Goal: Task Accomplishment & Management: Complete application form

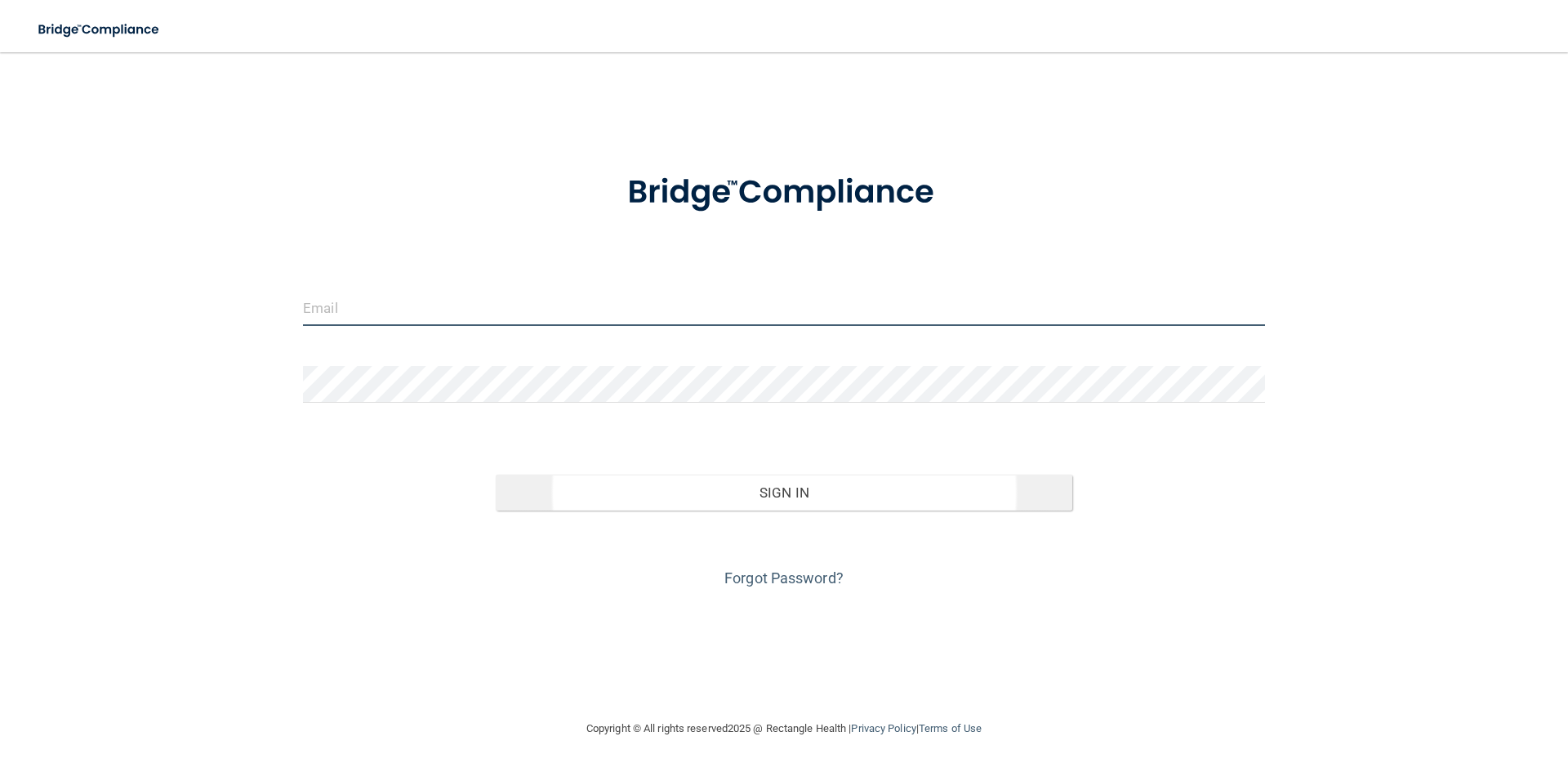
type input "[EMAIL_ADDRESS][DOMAIN_NAME]"
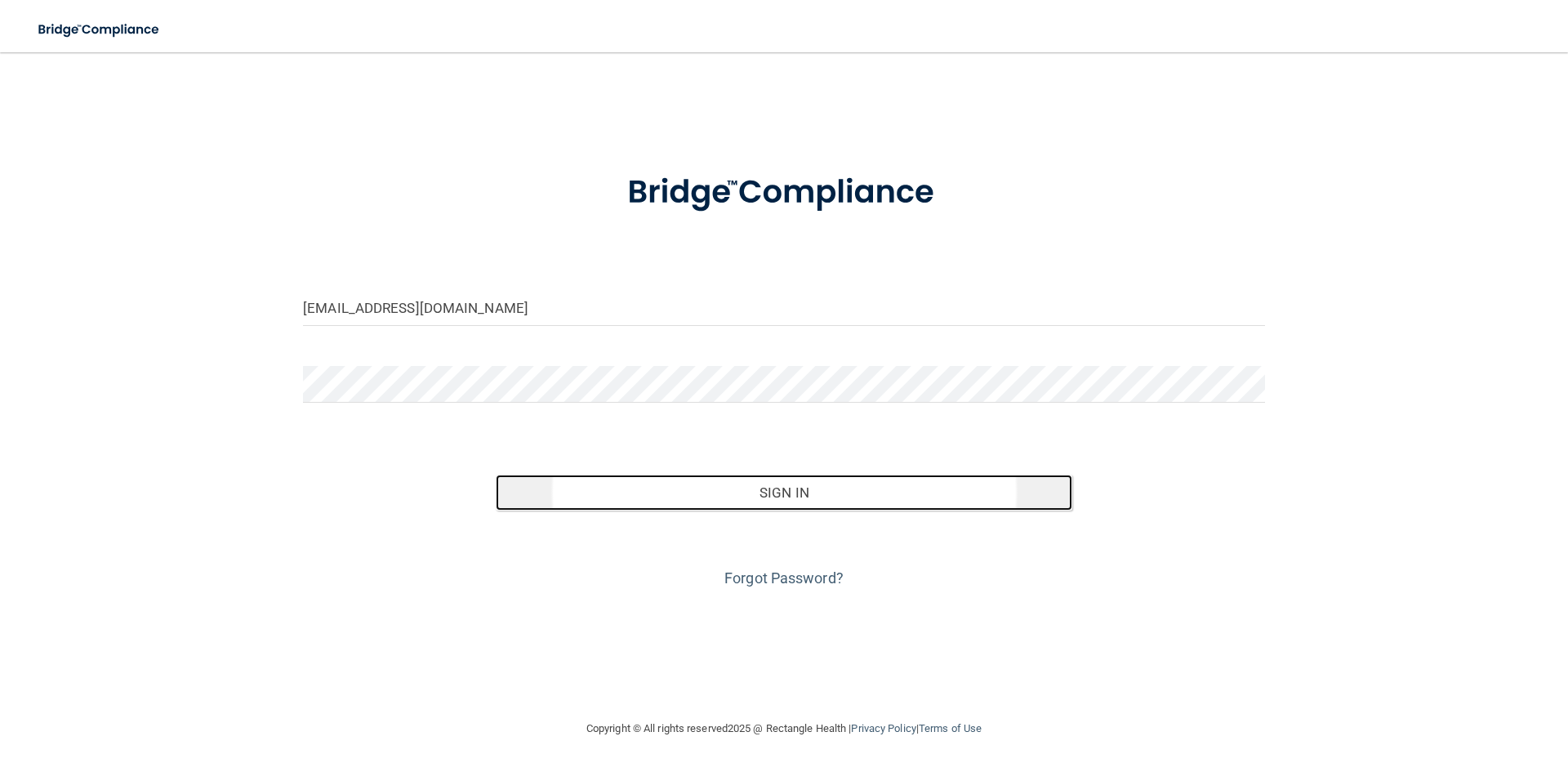
click at [774, 494] on button "Sign In" at bounding box center [784, 492] width 577 height 36
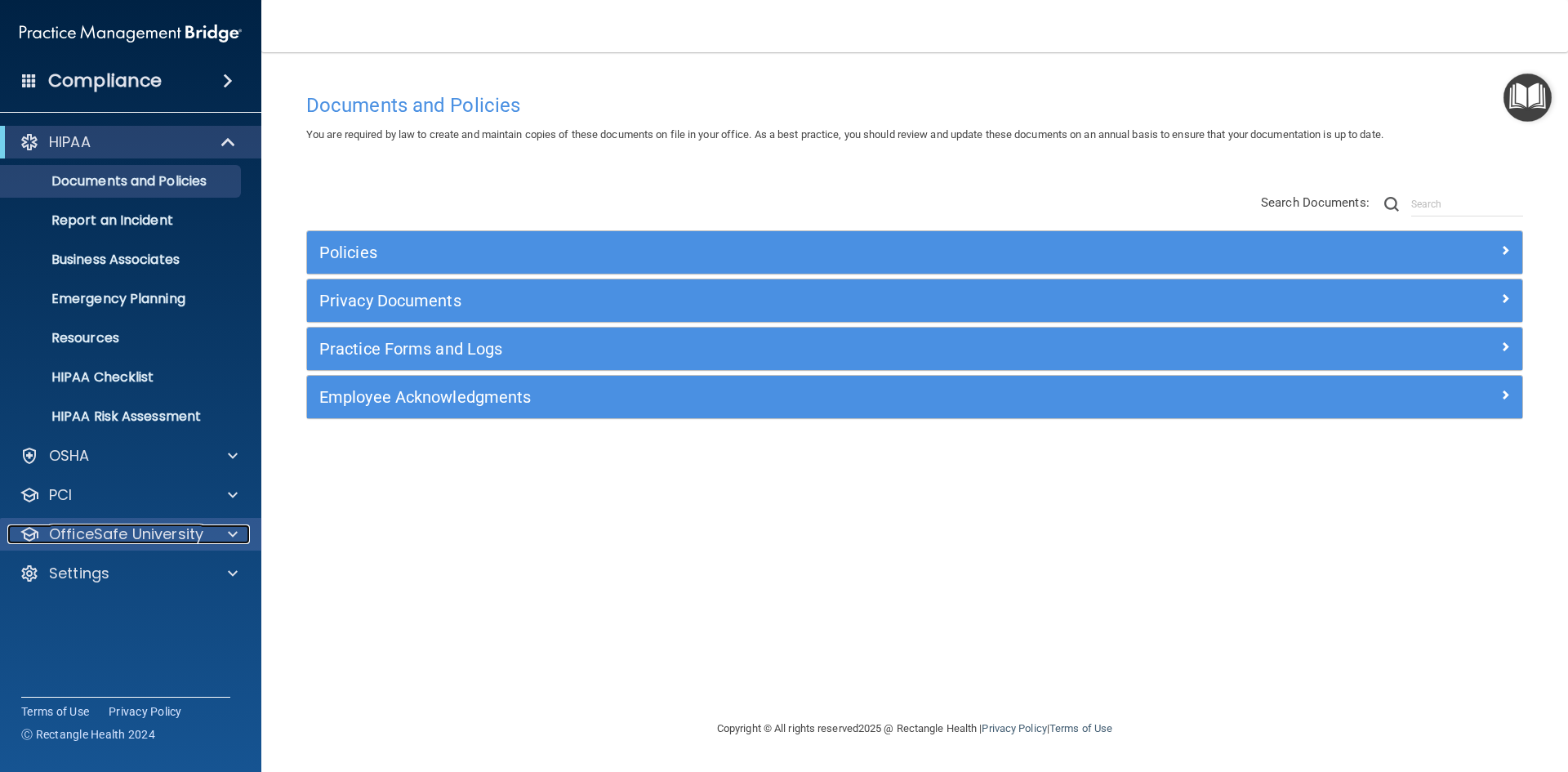
click at [210, 538] on div at bounding box center [230, 535] width 41 height 20
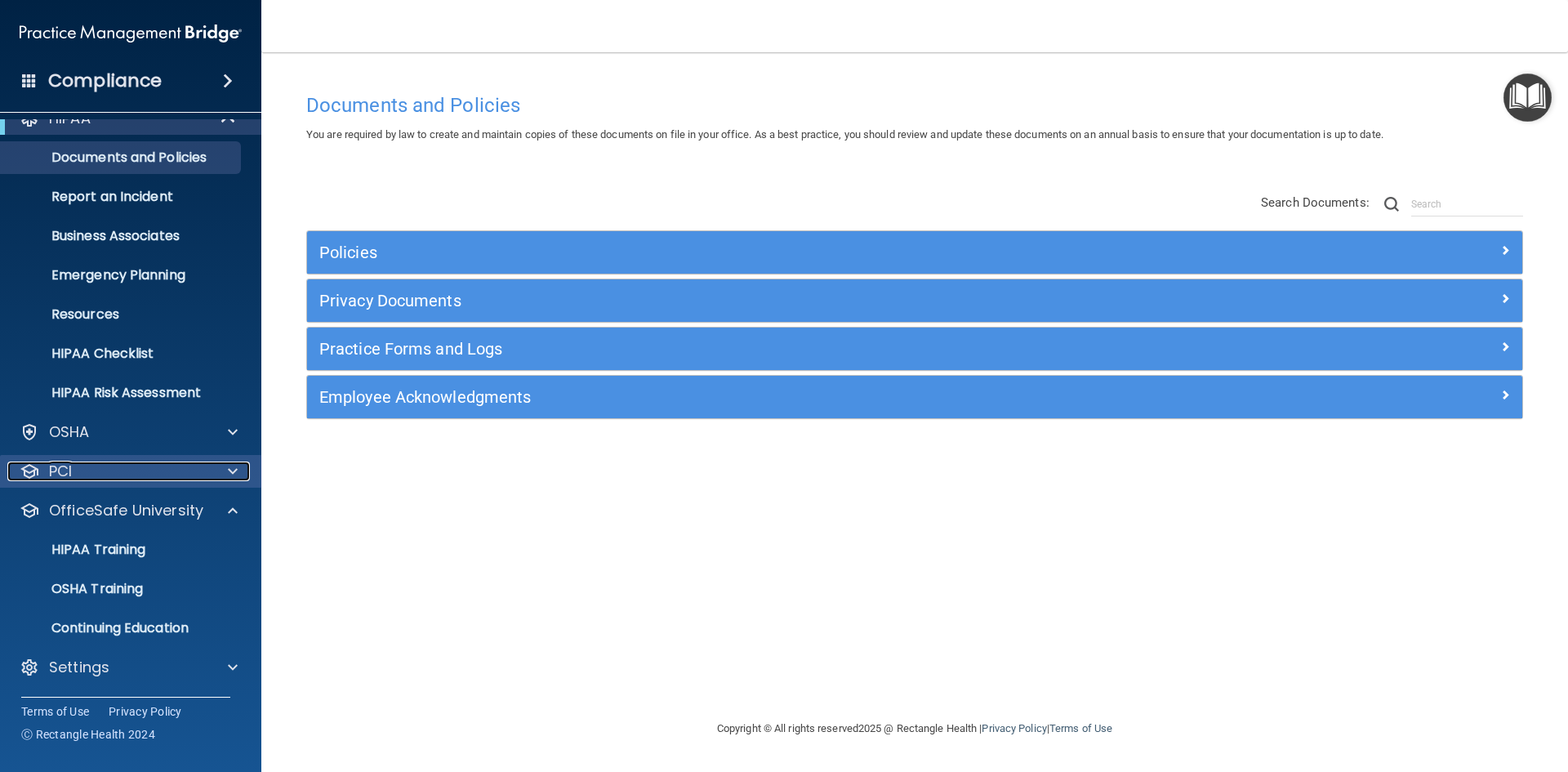
click at [222, 475] on div at bounding box center [230, 472] width 41 height 20
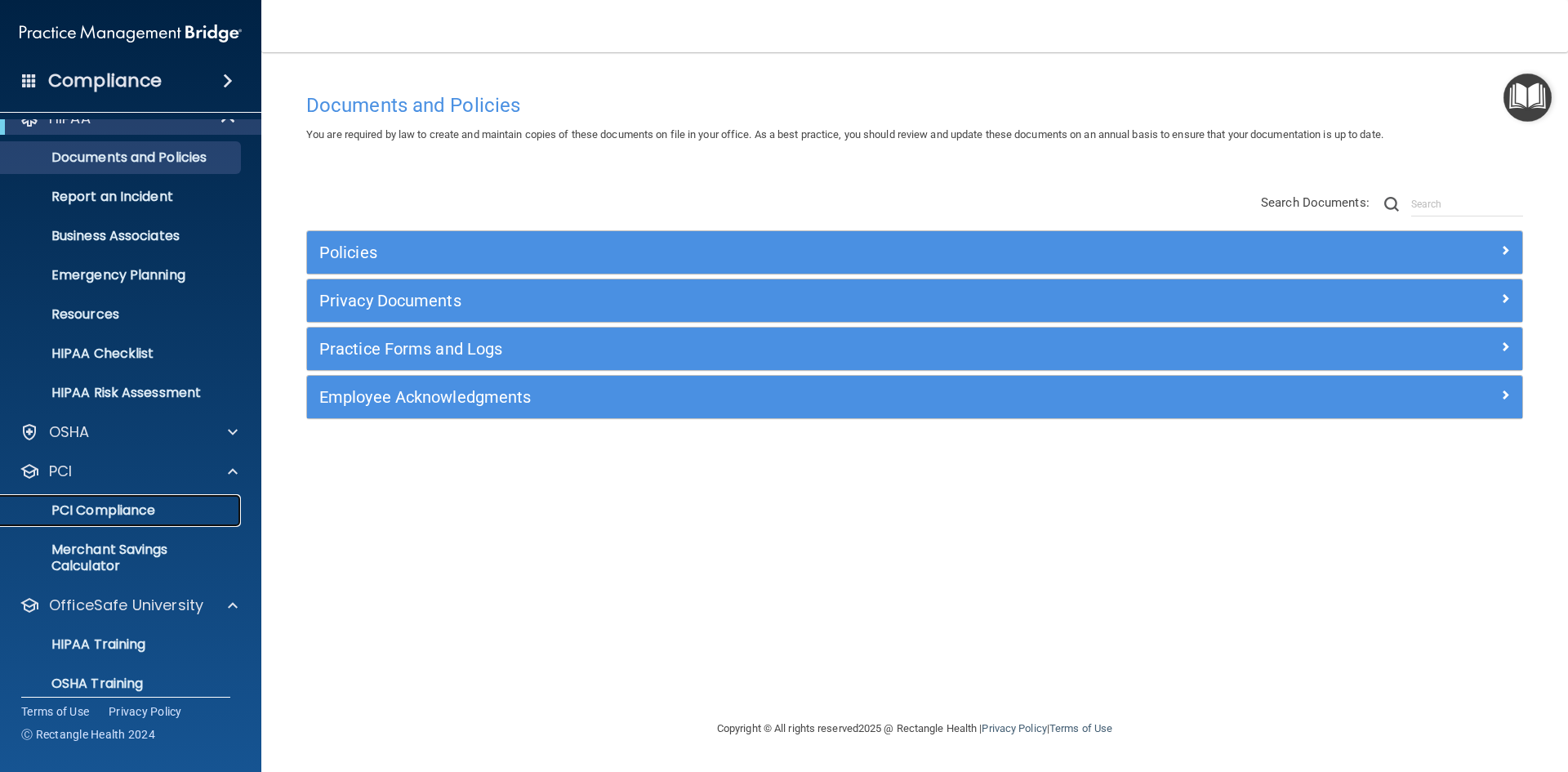
click at [128, 512] on p "PCI Compliance" at bounding box center [122, 511] width 223 height 17
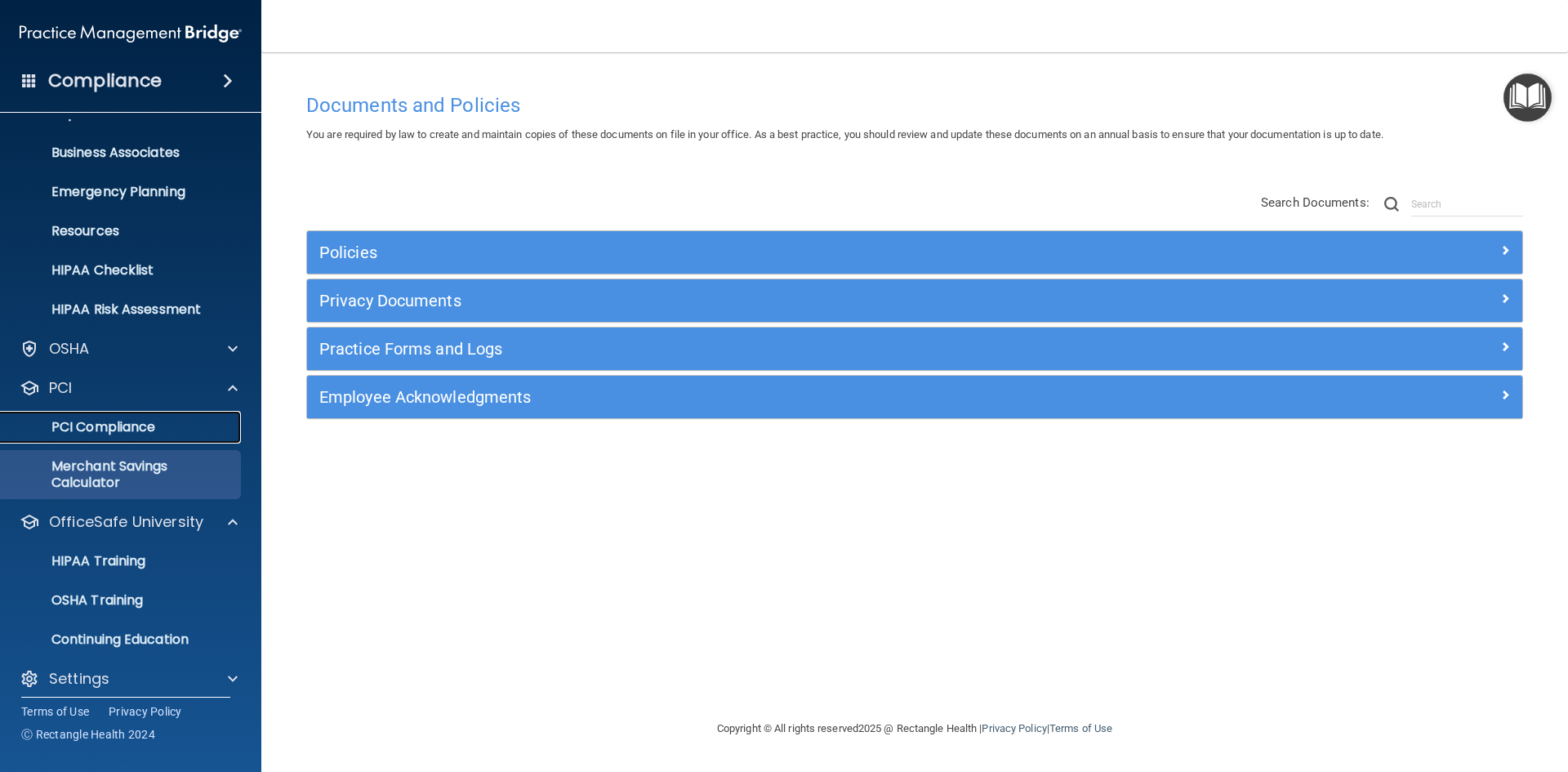
scroll to position [118, 0]
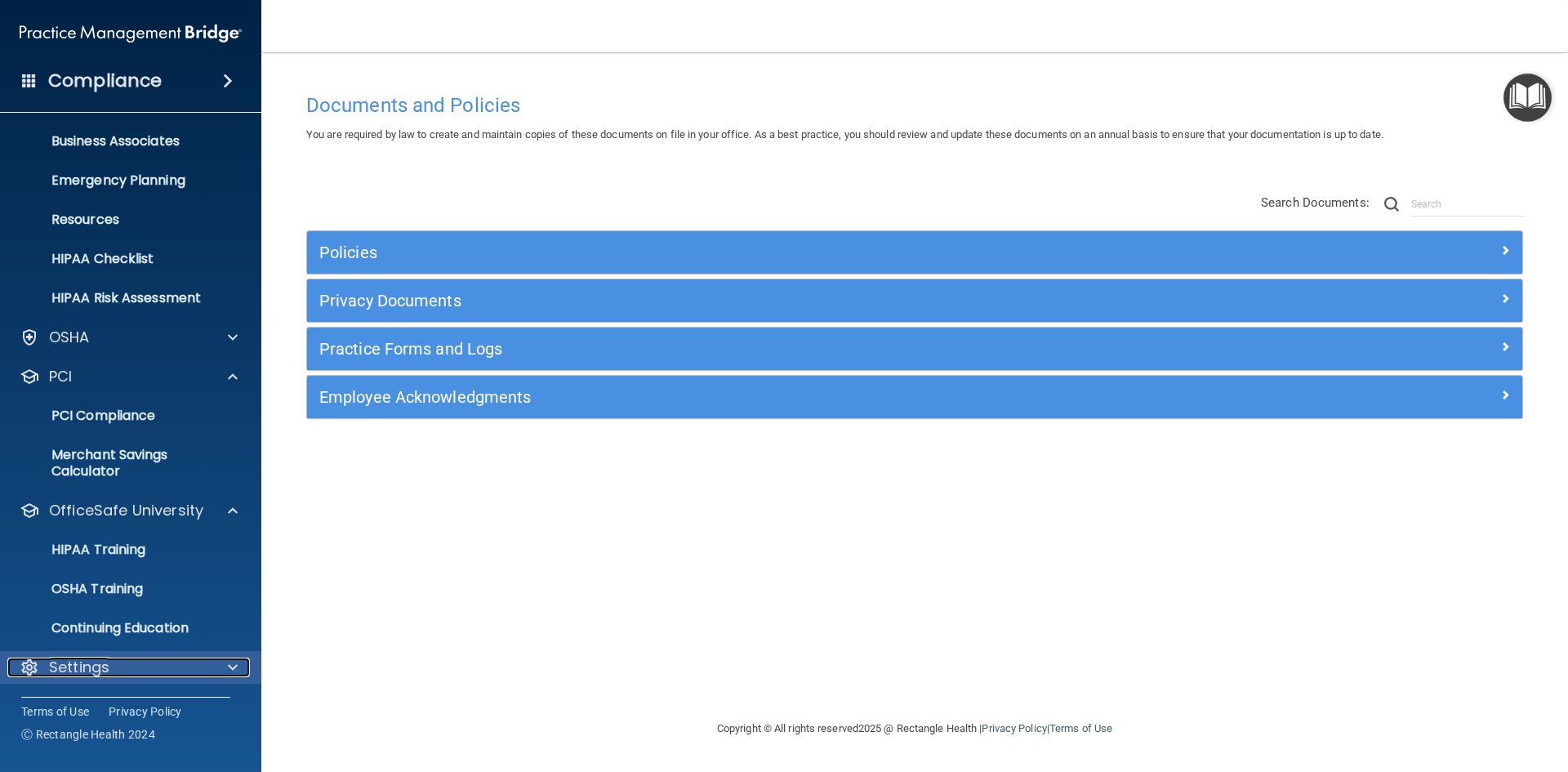
click at [139, 659] on div "Settings" at bounding box center [108, 668] width 203 height 20
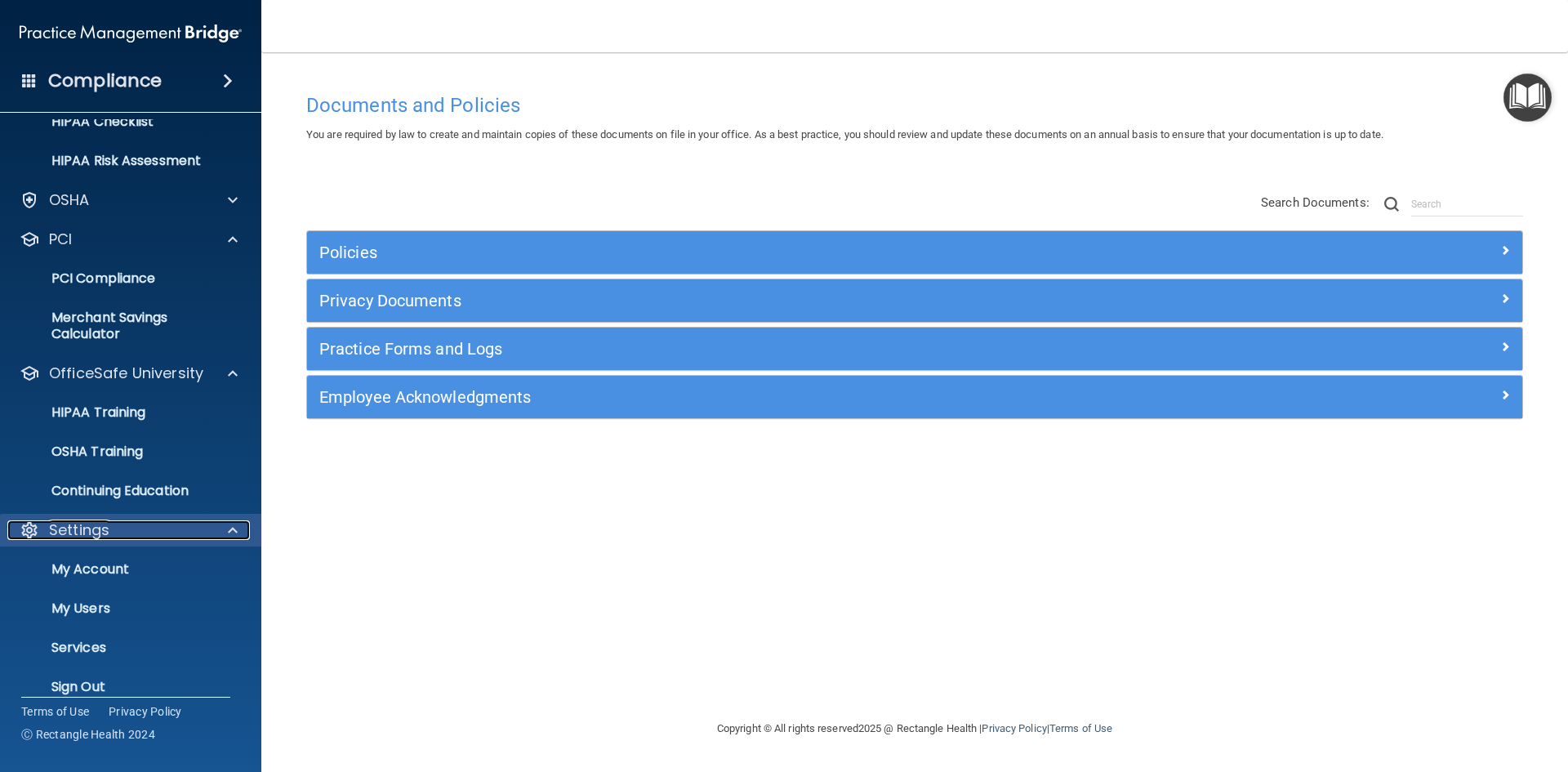
scroll to position [276, 0]
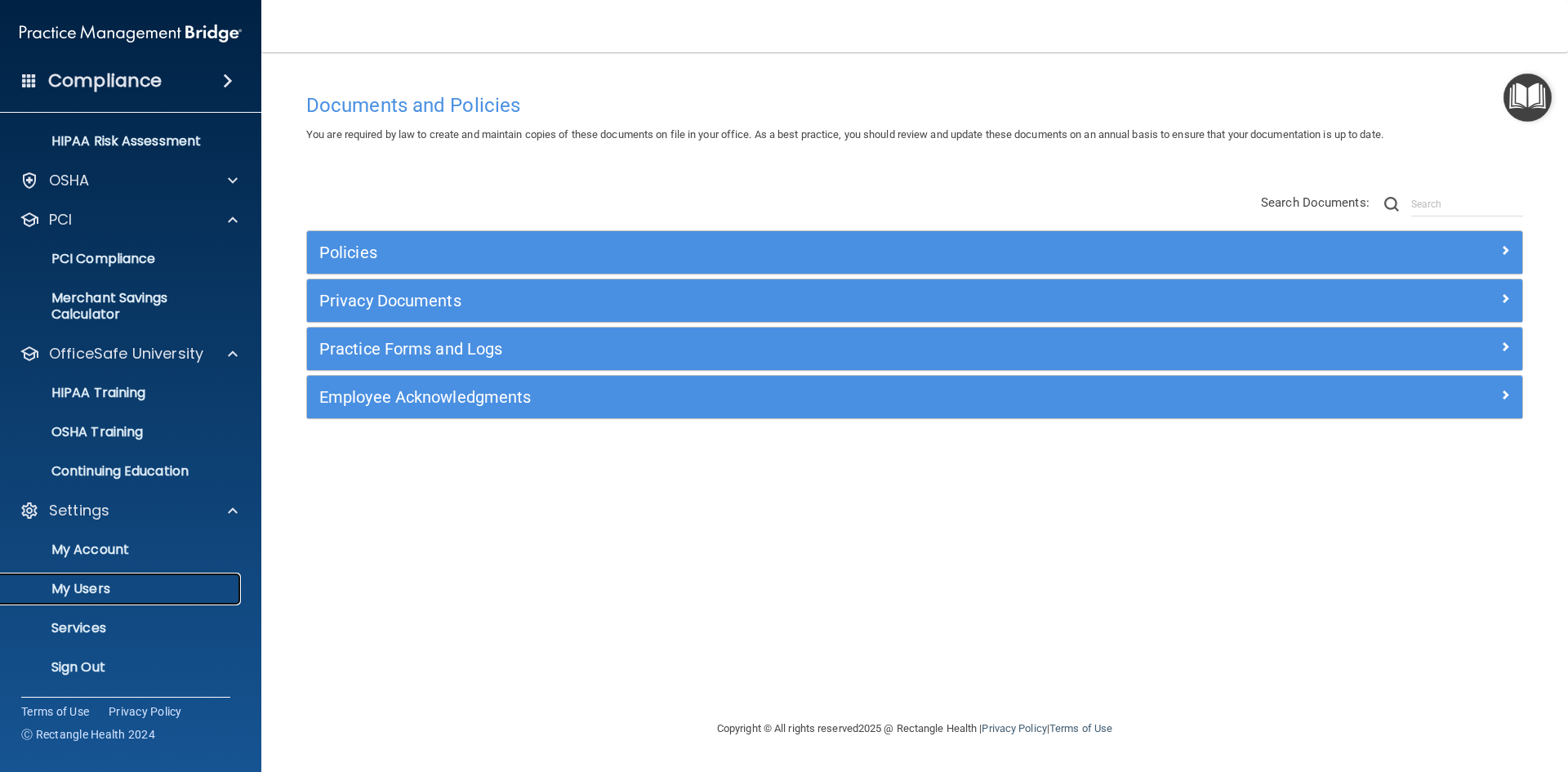
click at [112, 596] on p "My Users" at bounding box center [122, 589] width 223 height 17
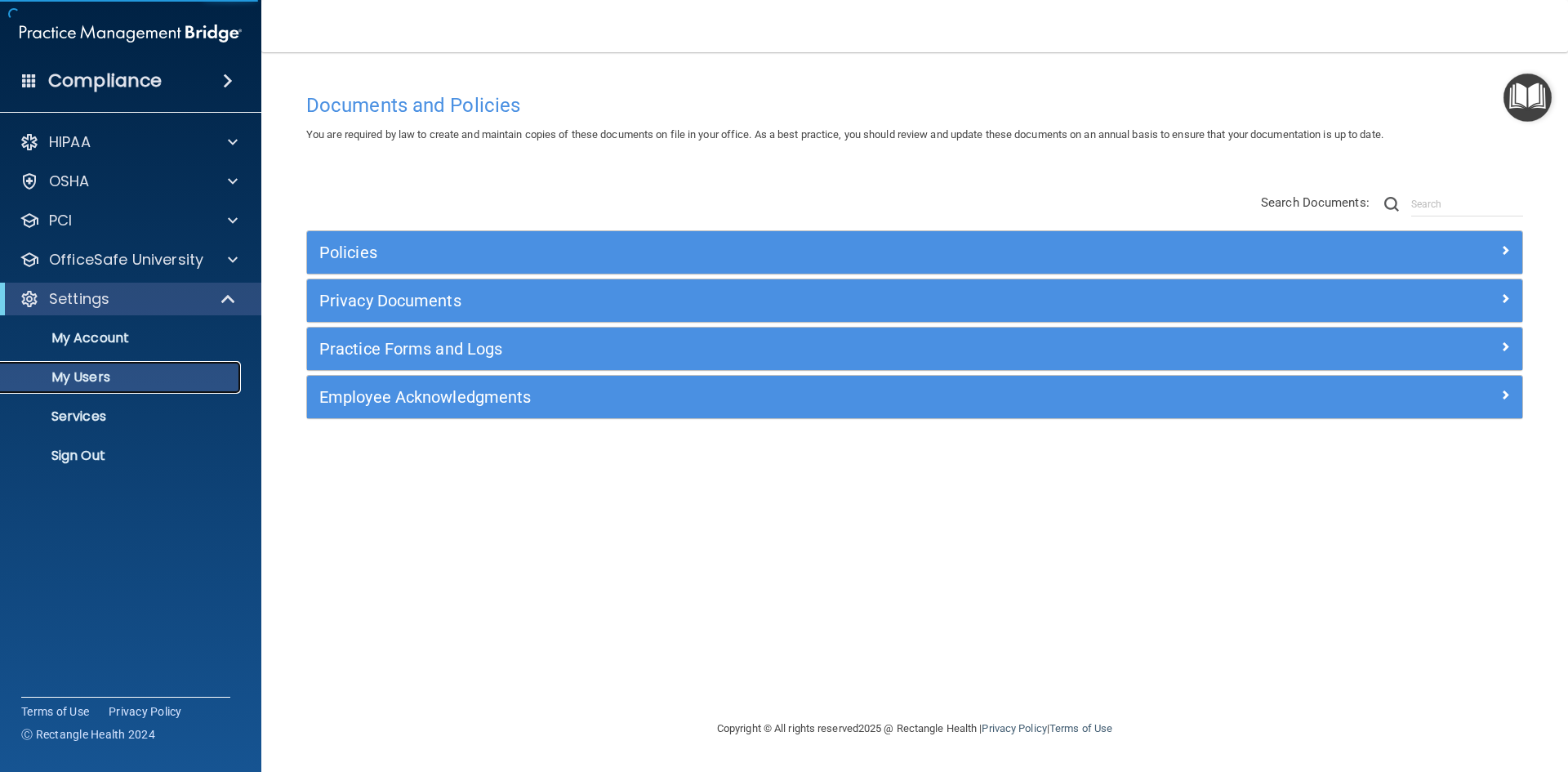
select select "20"
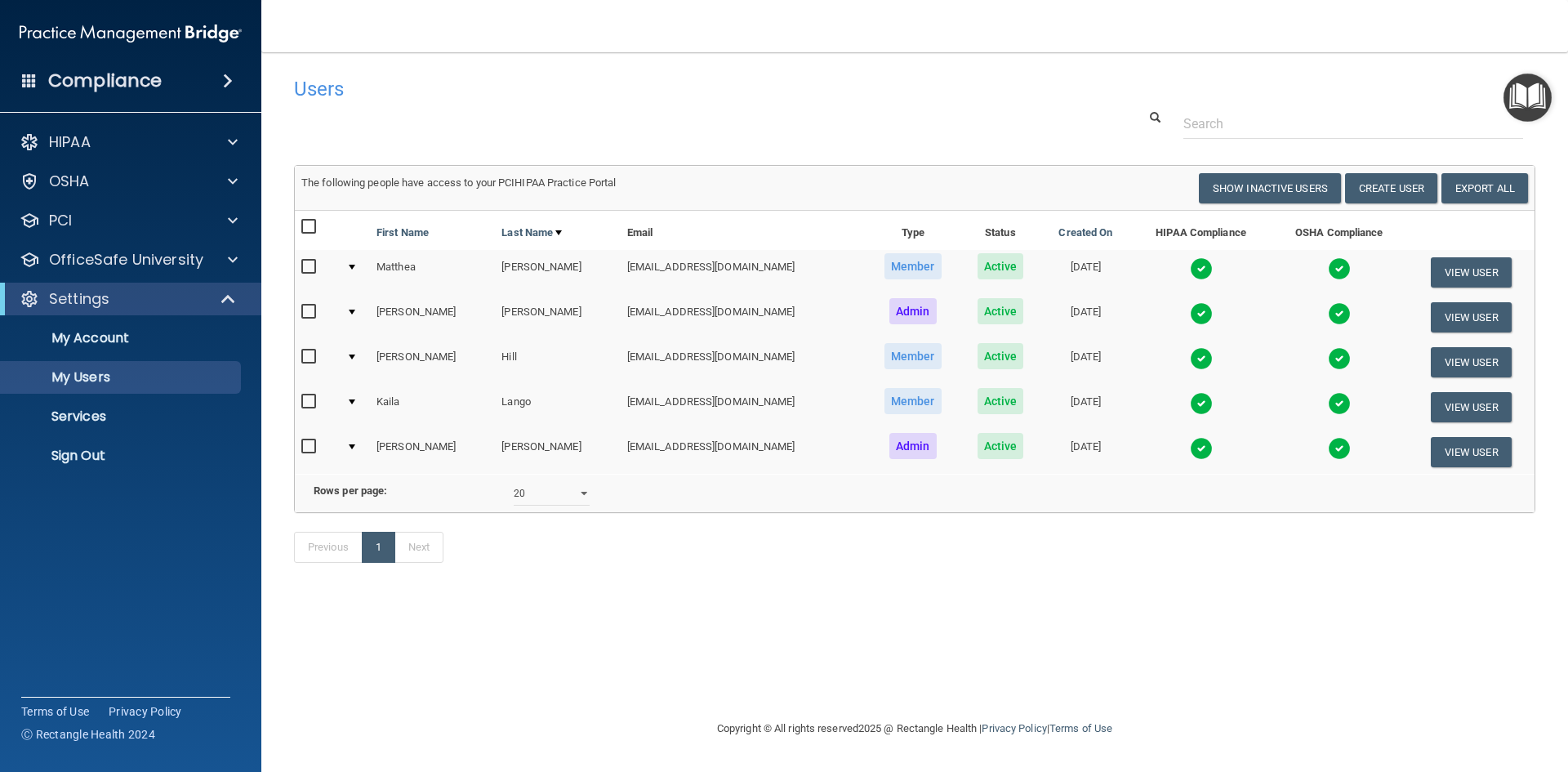
click at [1189, 266] on img at bounding box center [1201, 269] width 23 height 23
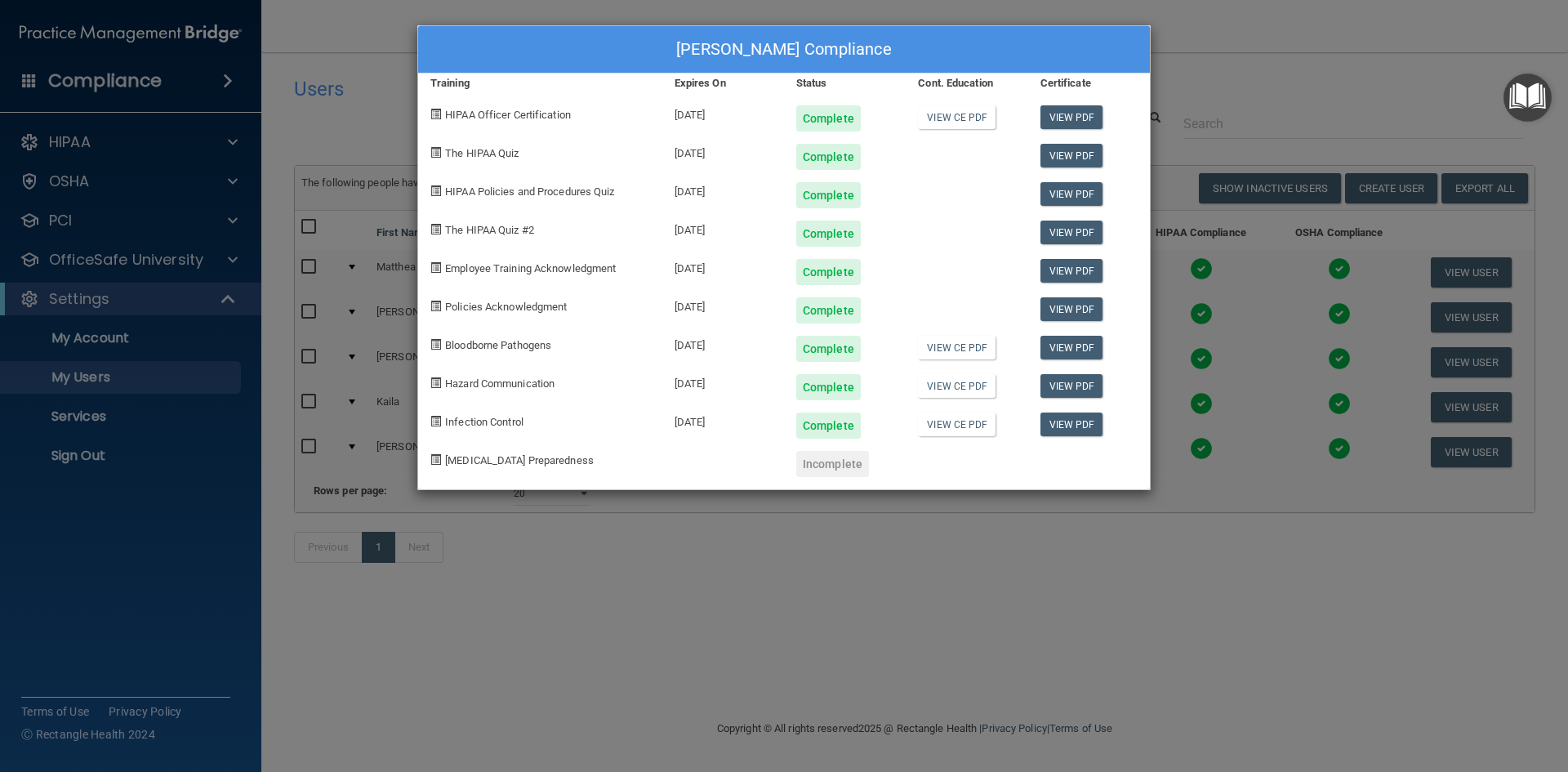
click at [583, 673] on div "[PERSON_NAME] Compliance Training Expires On Status Cont. Education Certificate…" at bounding box center [784, 386] width 1568 height 772
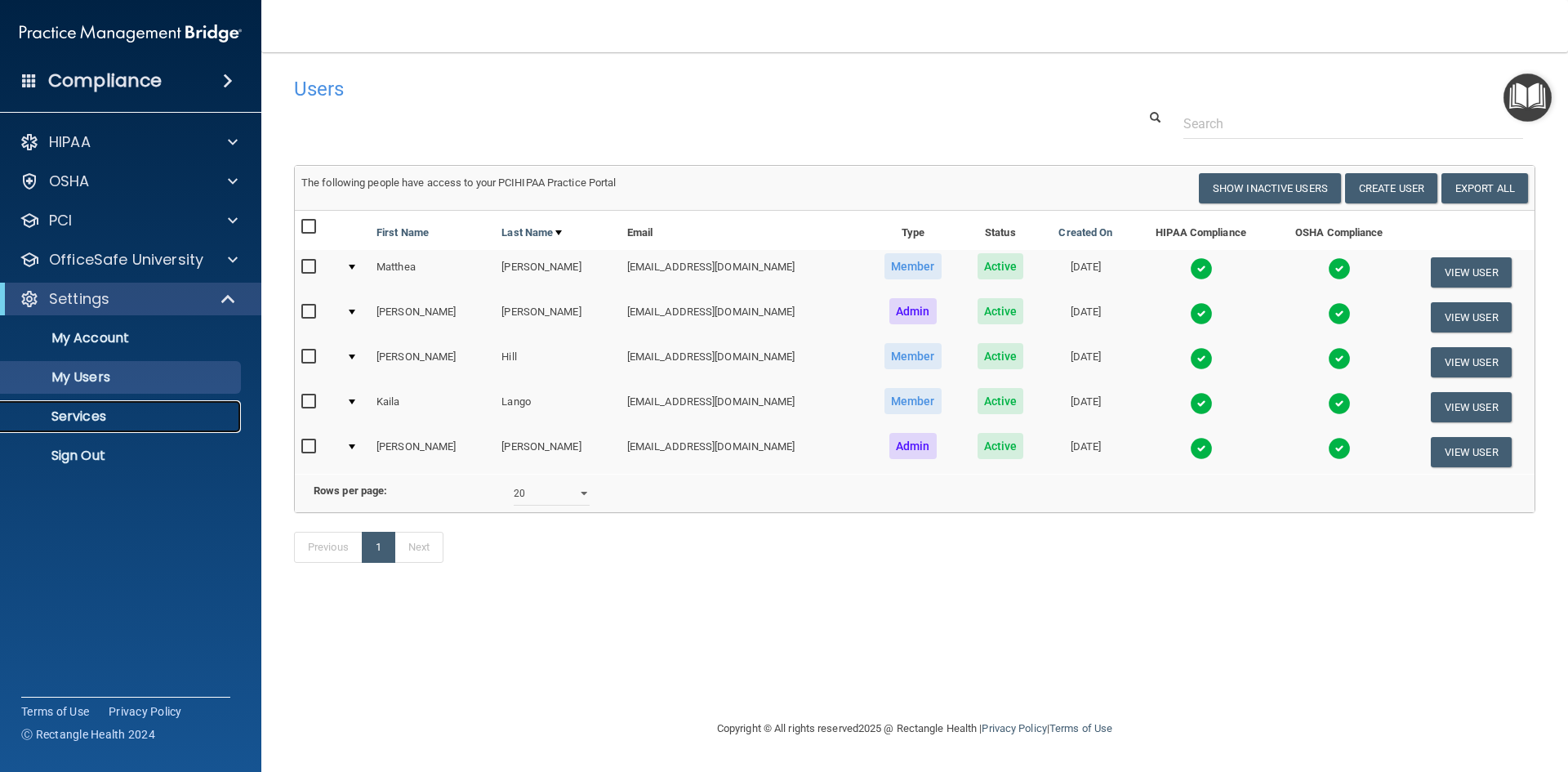
click at [100, 416] on p "Services" at bounding box center [122, 417] width 223 height 17
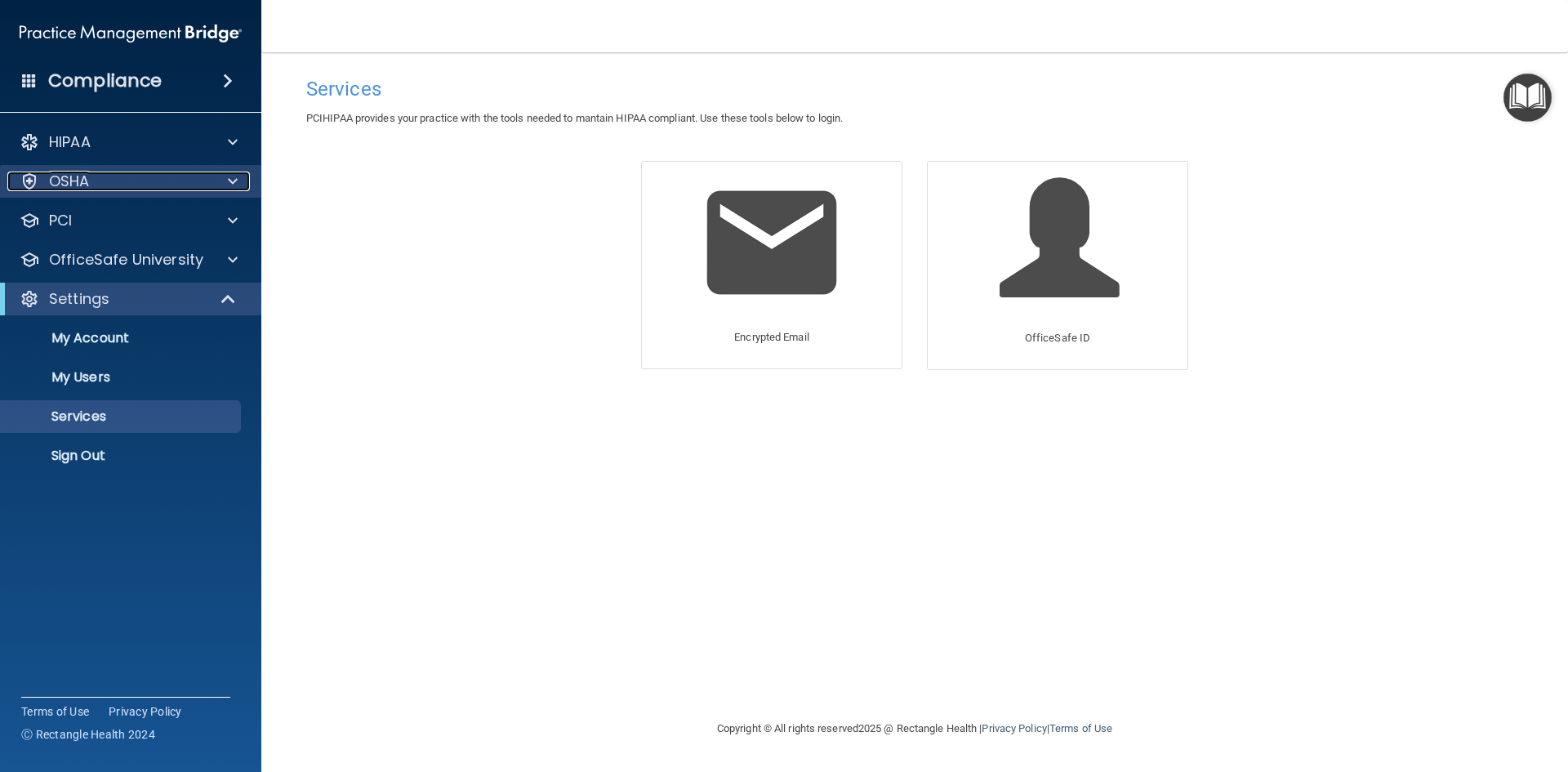
click at [224, 183] on div at bounding box center [230, 181] width 41 height 20
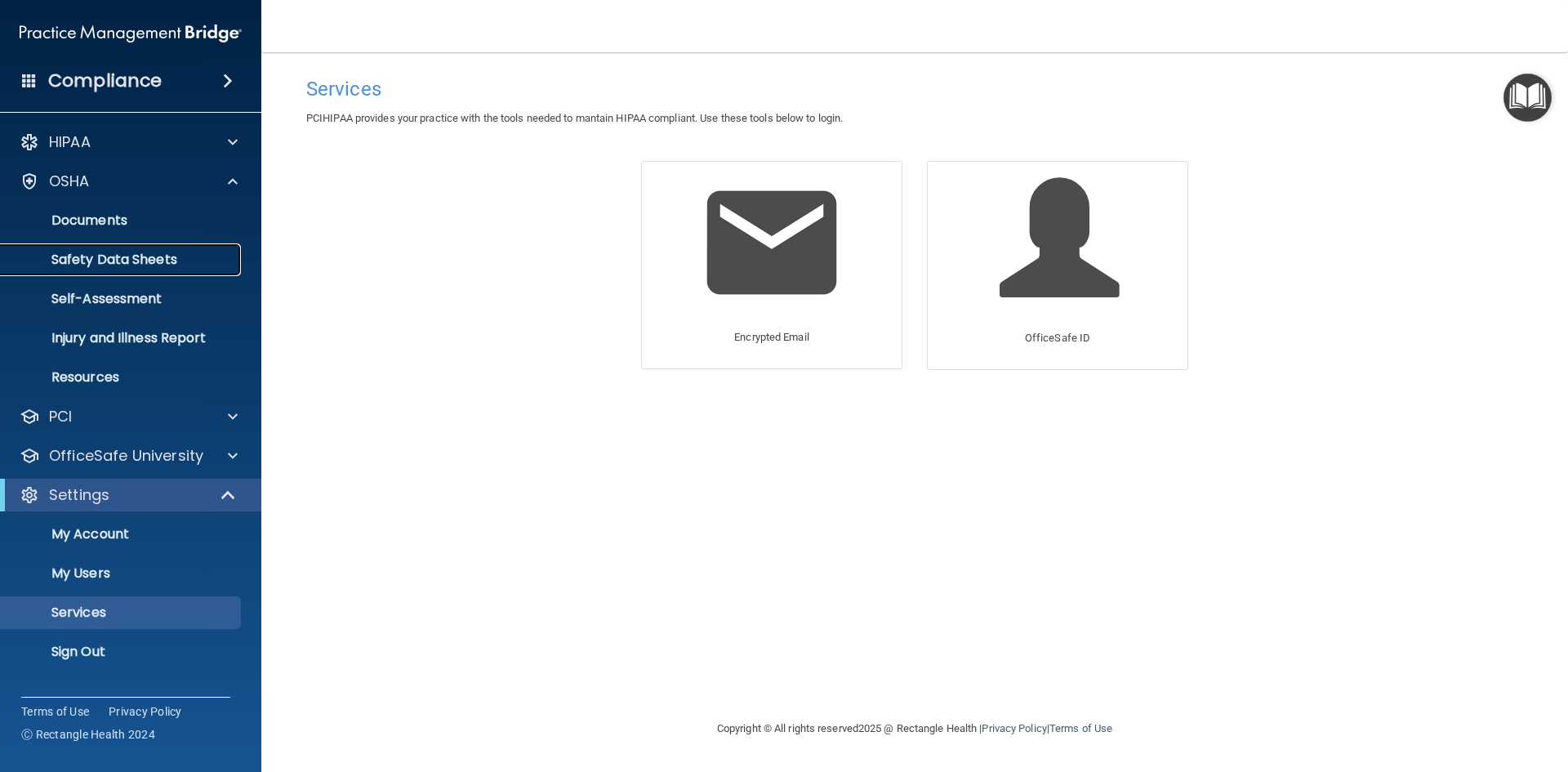
click at [140, 261] on p "Safety Data Sheets" at bounding box center [122, 260] width 223 height 17
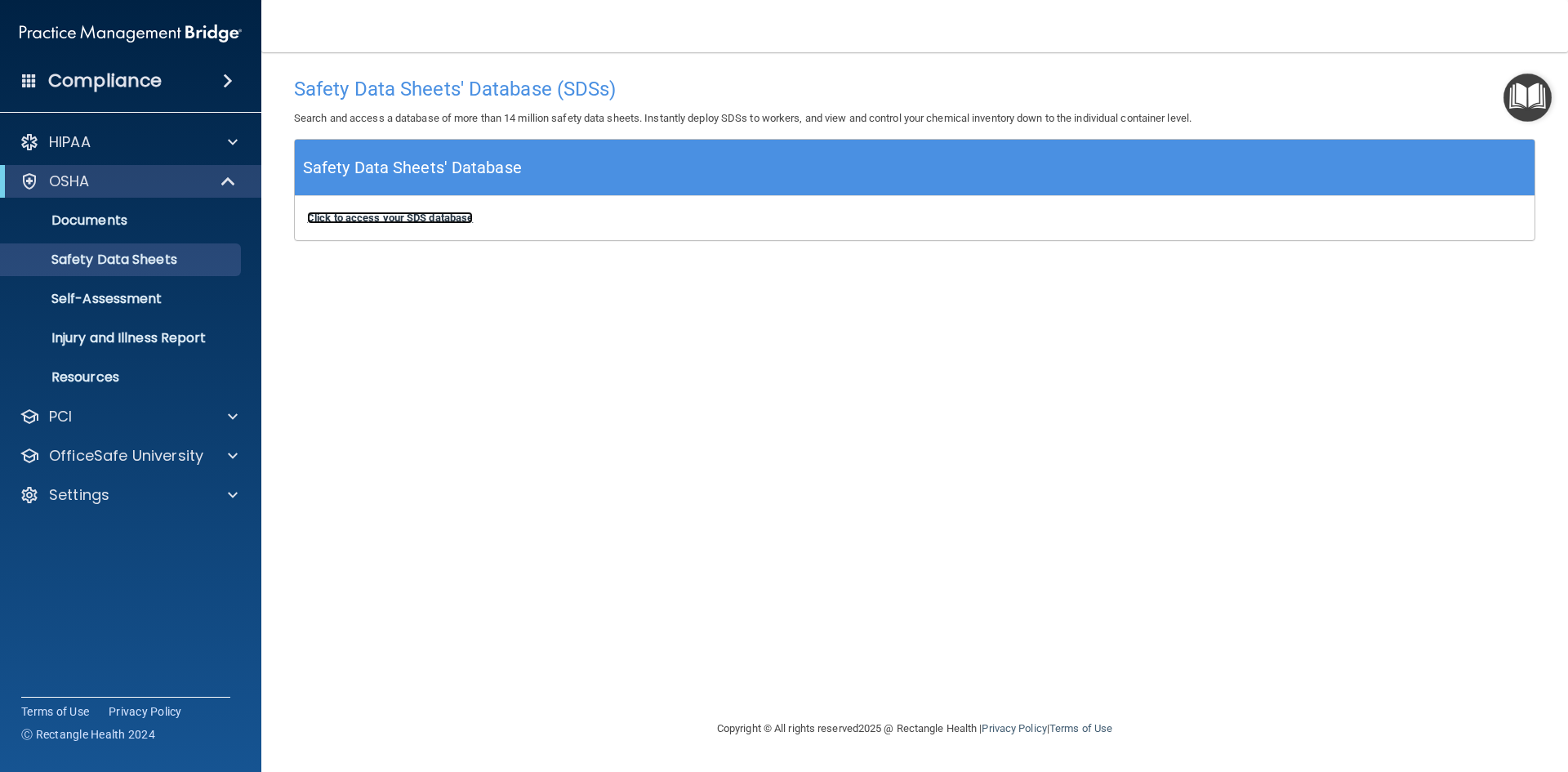
click at [376, 218] on b "Click to access your SDS database" at bounding box center [390, 218] width 165 height 12
click at [141, 93] on h4 "Compliance" at bounding box center [104, 81] width 113 height 23
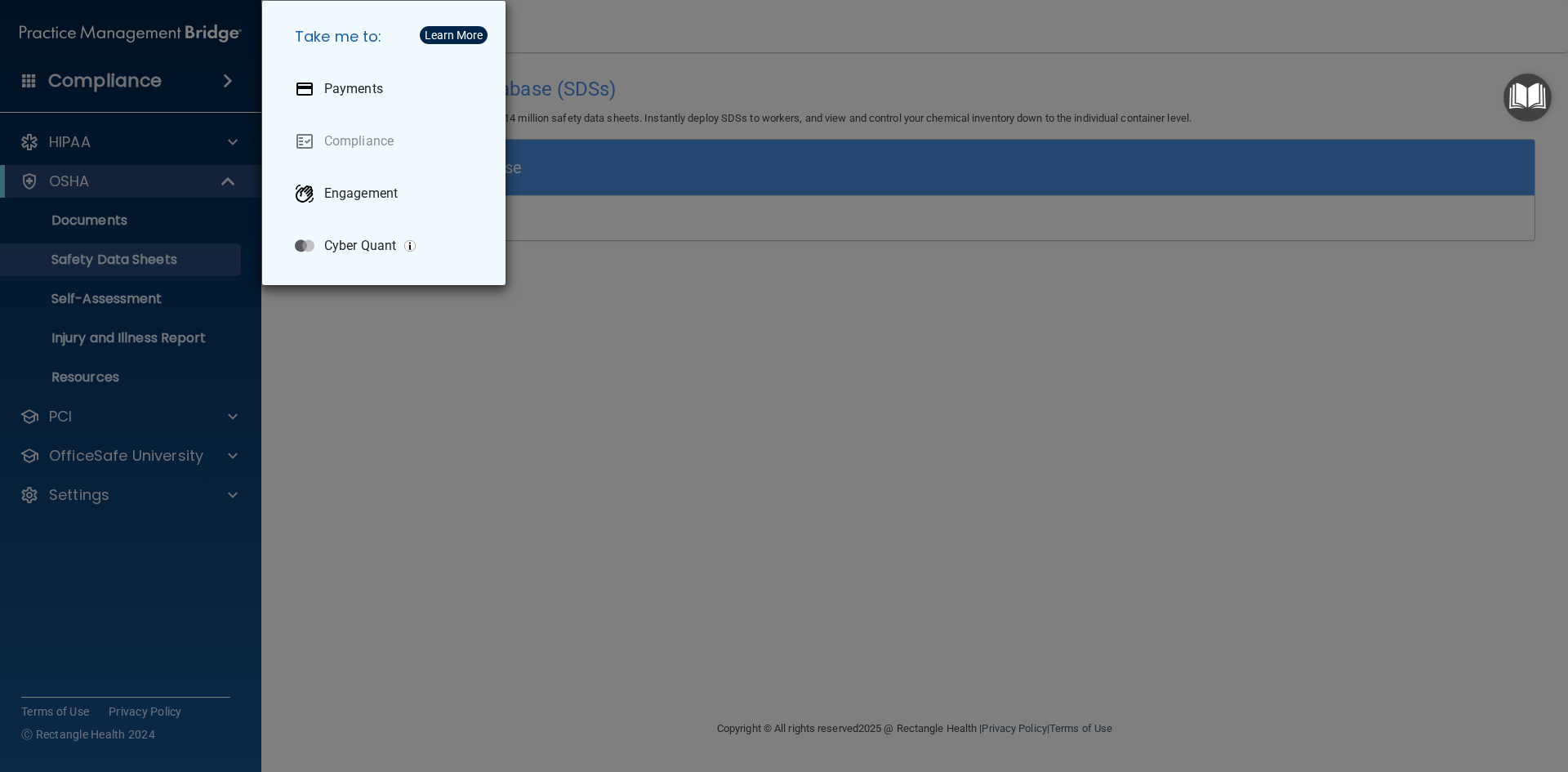
click at [443, 501] on div "Take me to: Payments Compliance Engagement Cyber Quant" at bounding box center [784, 386] width 1568 height 772
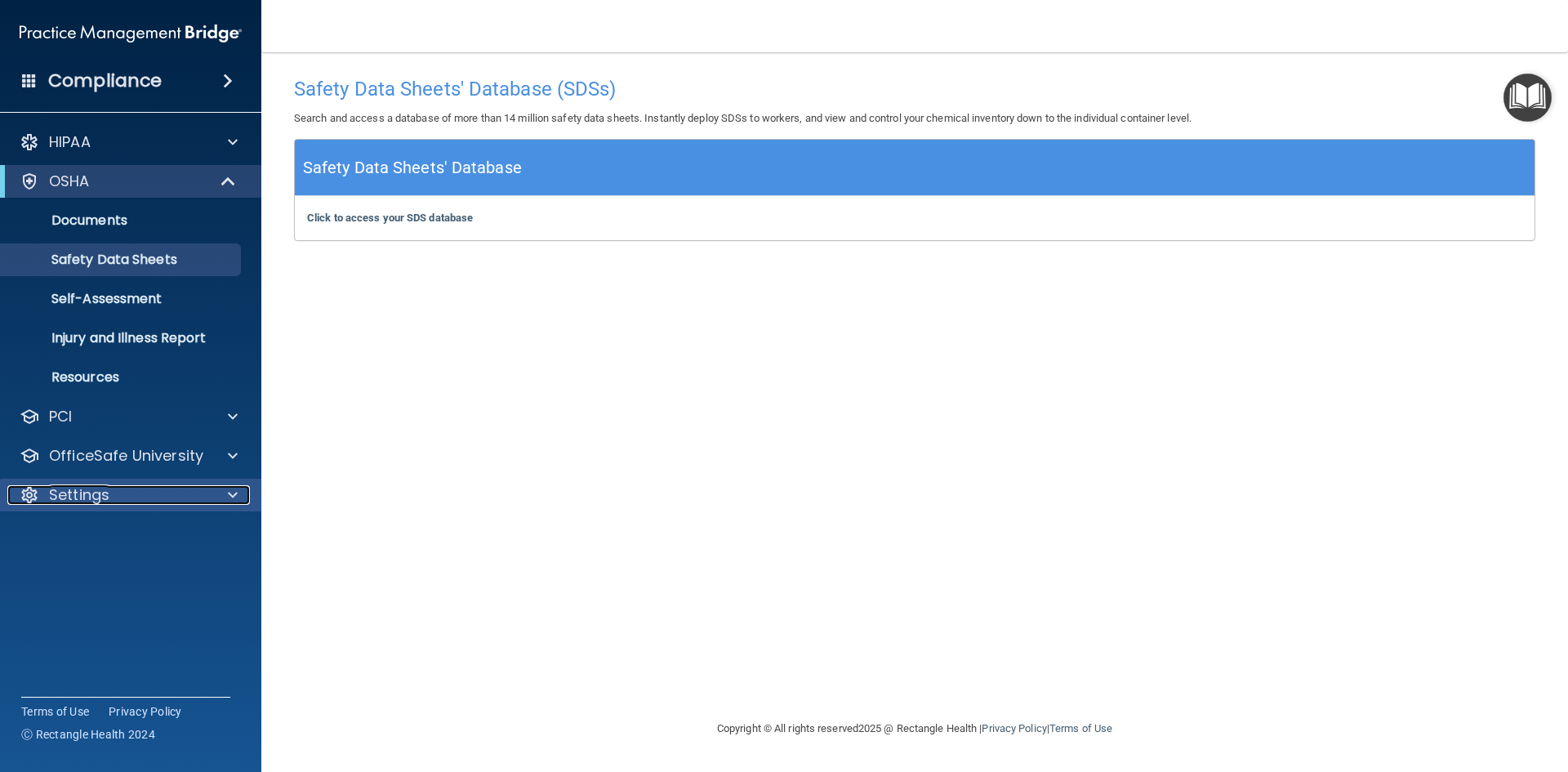
click at [74, 487] on p "Settings" at bounding box center [79, 495] width 60 height 20
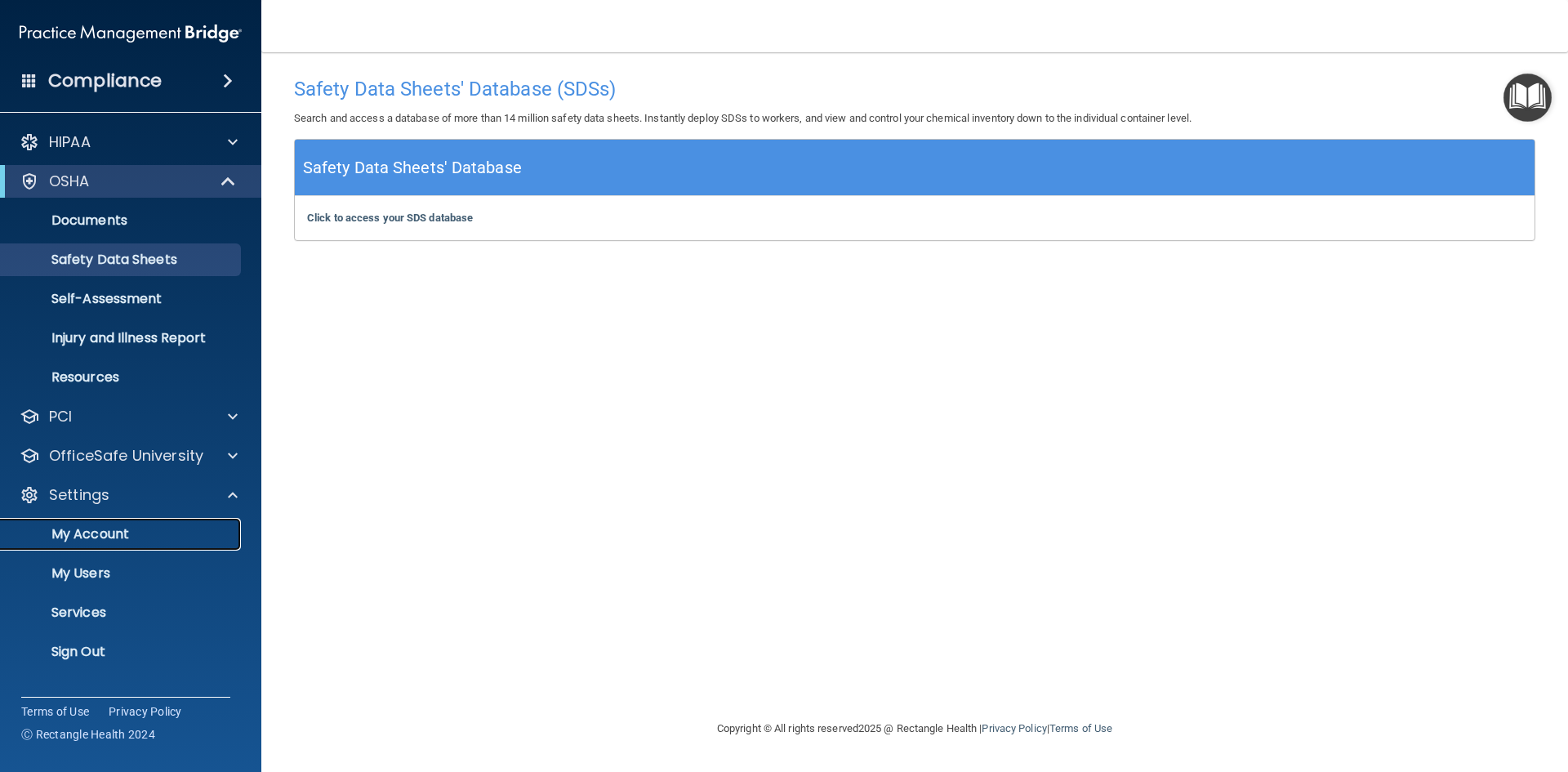
click at [88, 538] on p "My Account" at bounding box center [122, 535] width 223 height 17
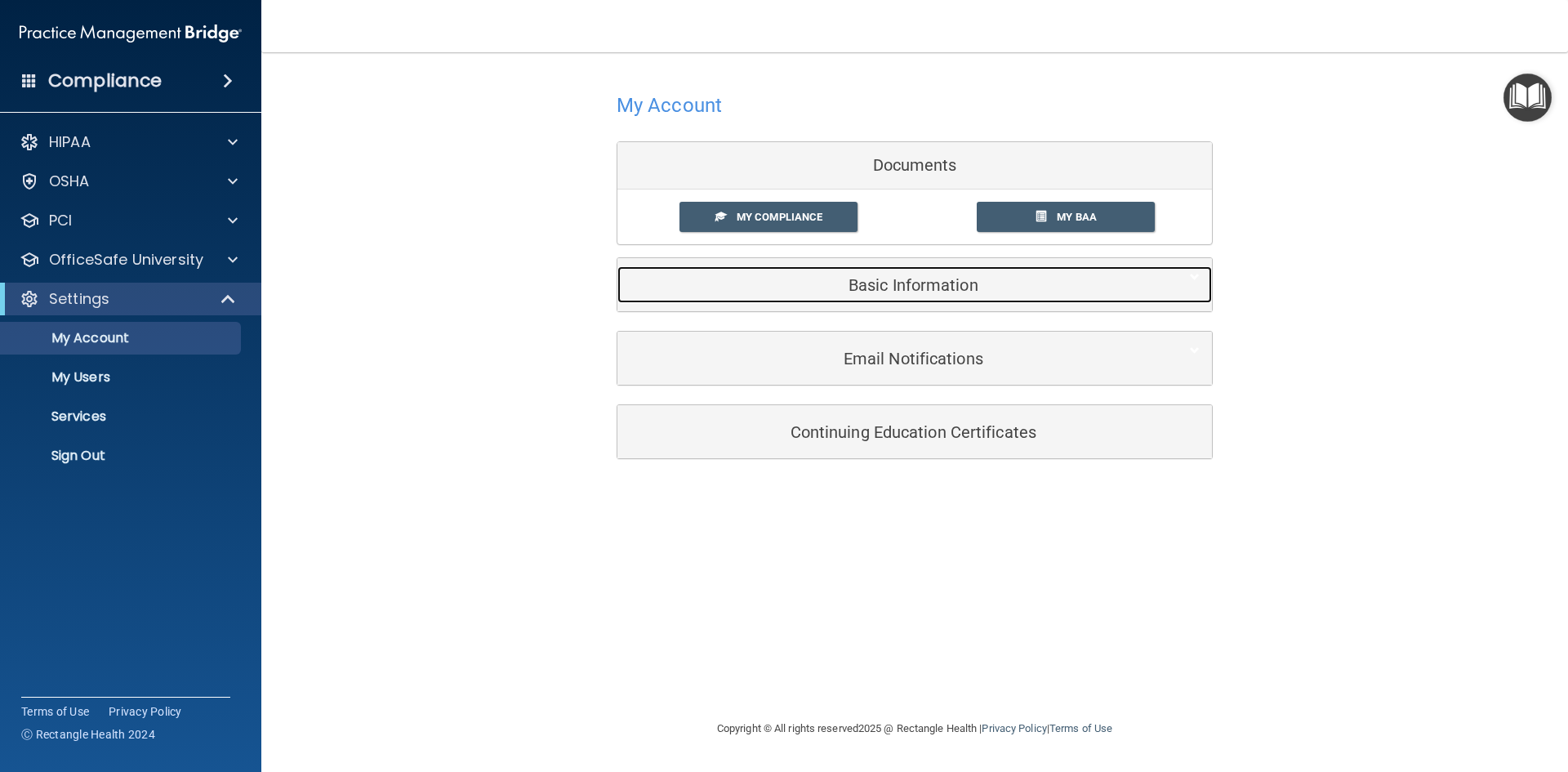
click at [902, 283] on h5 "Basic Information" at bounding box center [889, 285] width 520 height 18
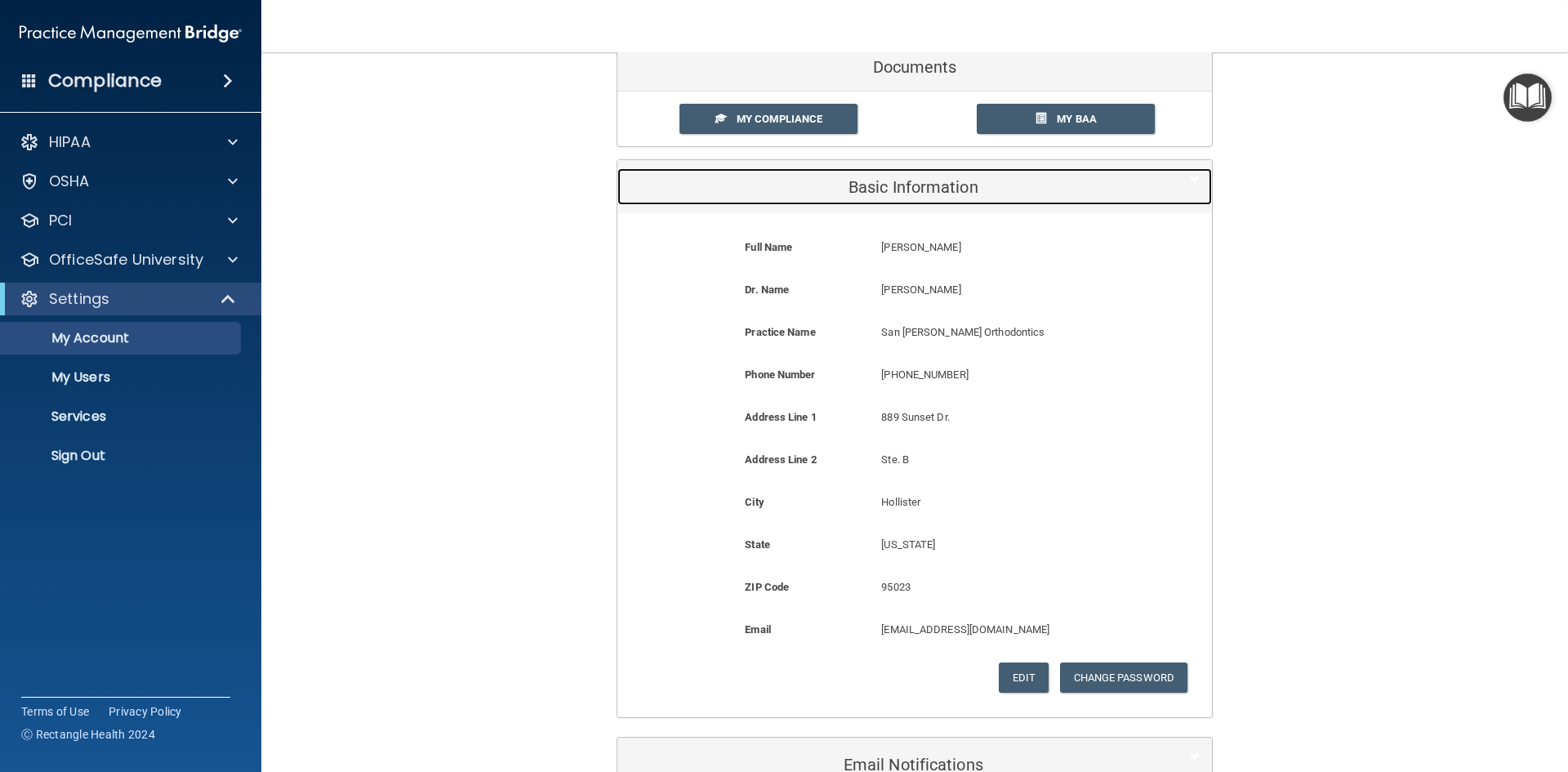
scroll to position [276, 0]
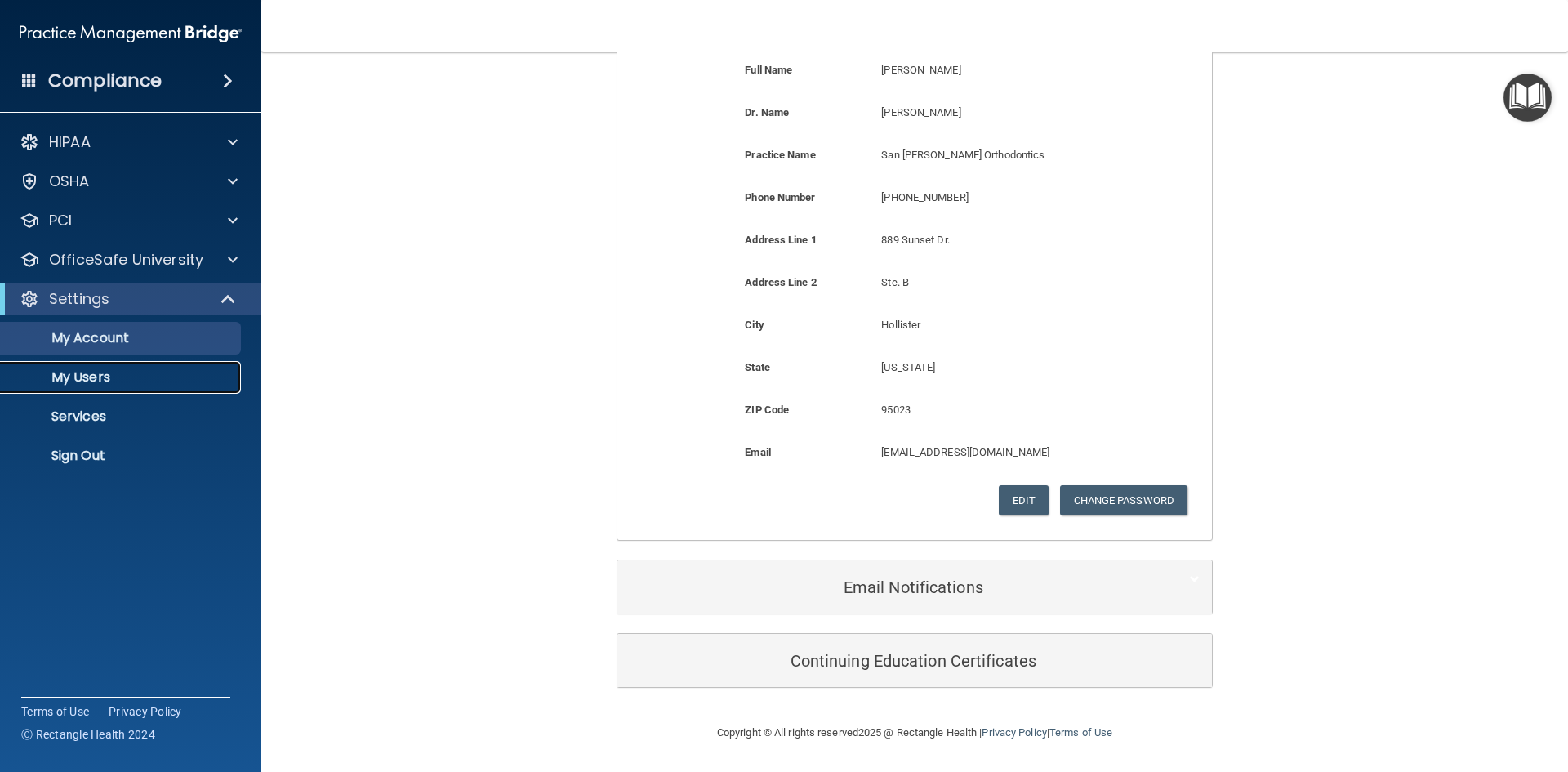
click at [52, 372] on p "My Users" at bounding box center [122, 377] width 223 height 17
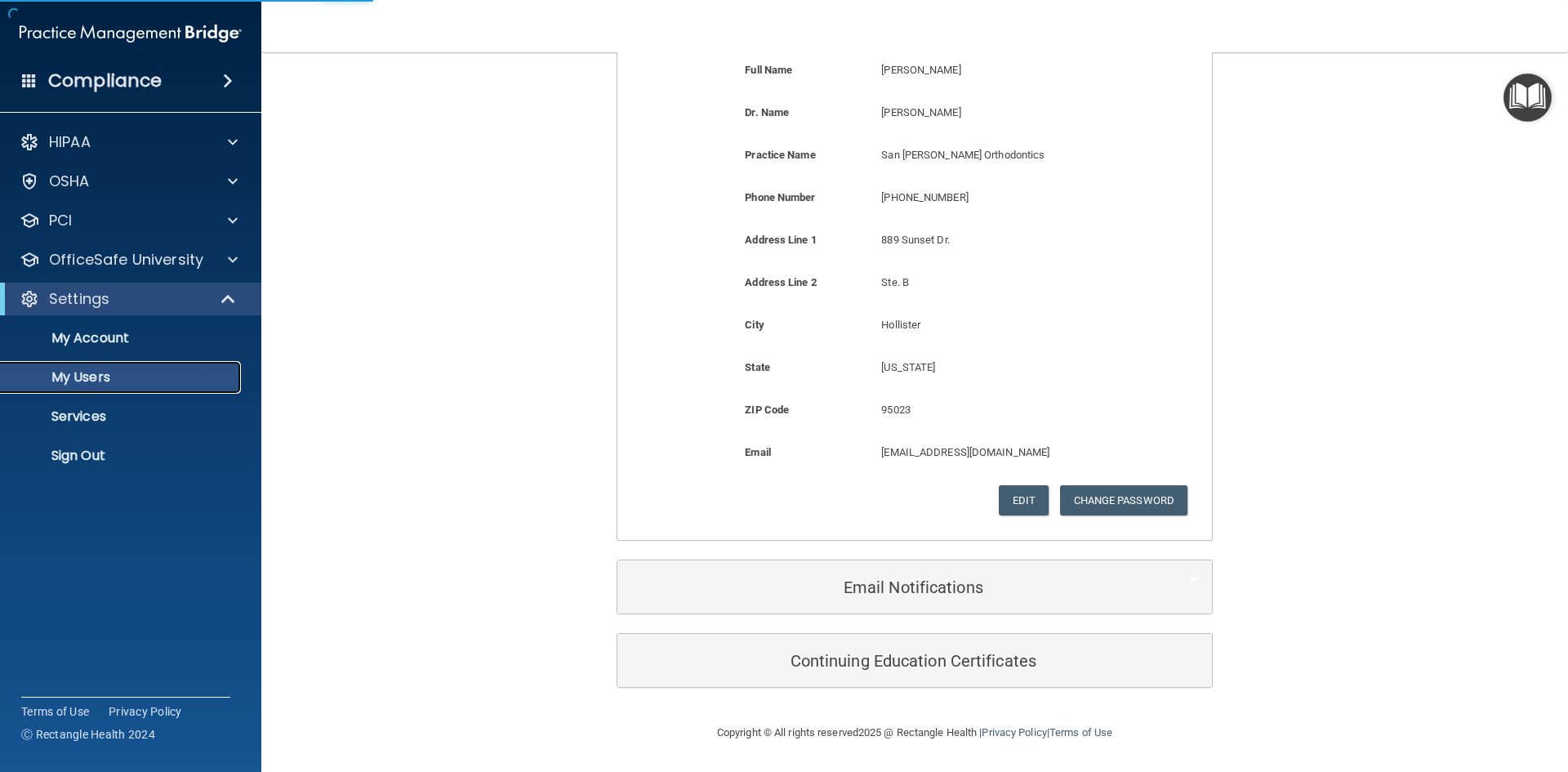
select select "20"
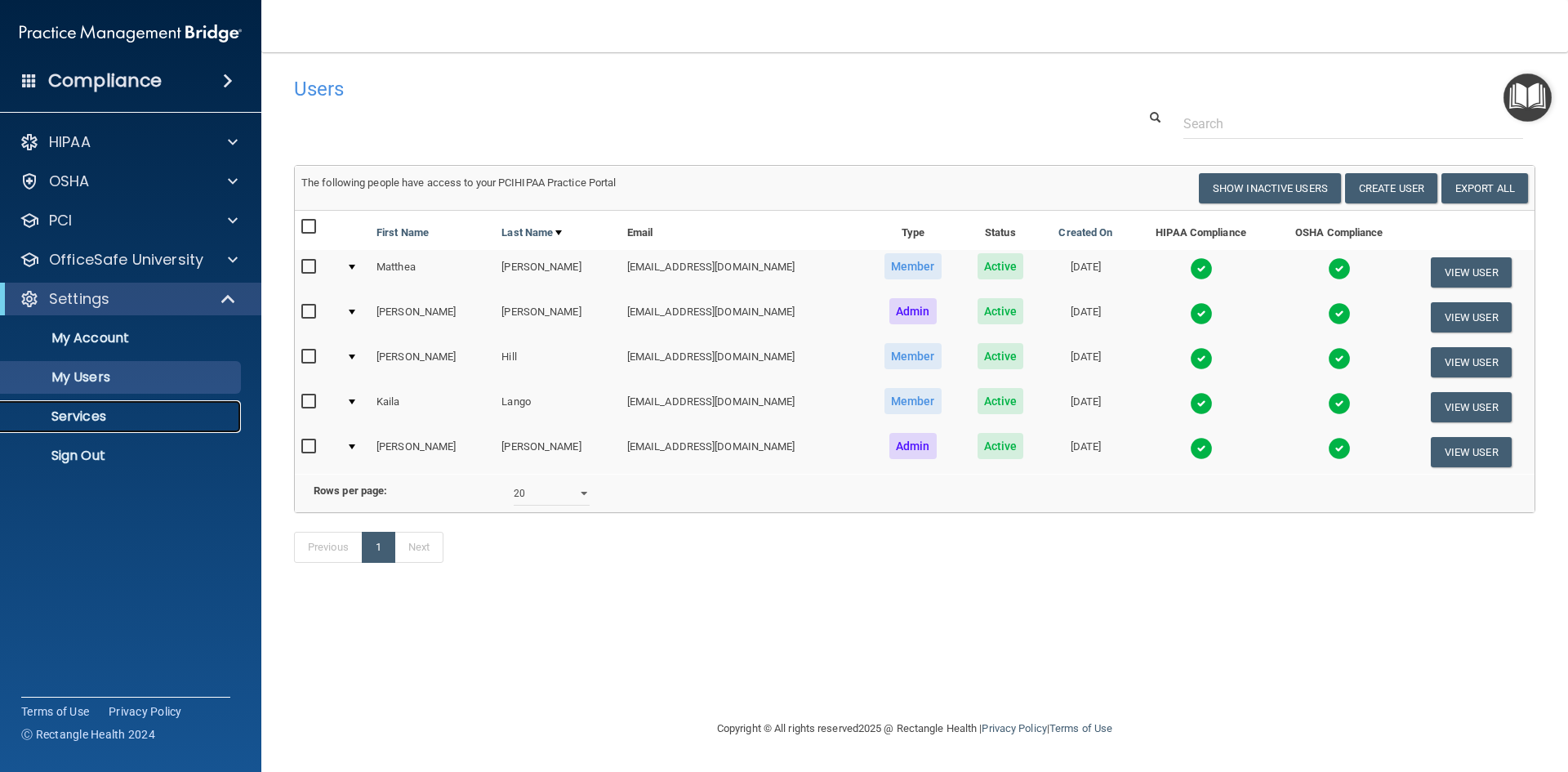
click at [108, 416] on p "Services" at bounding box center [122, 417] width 223 height 17
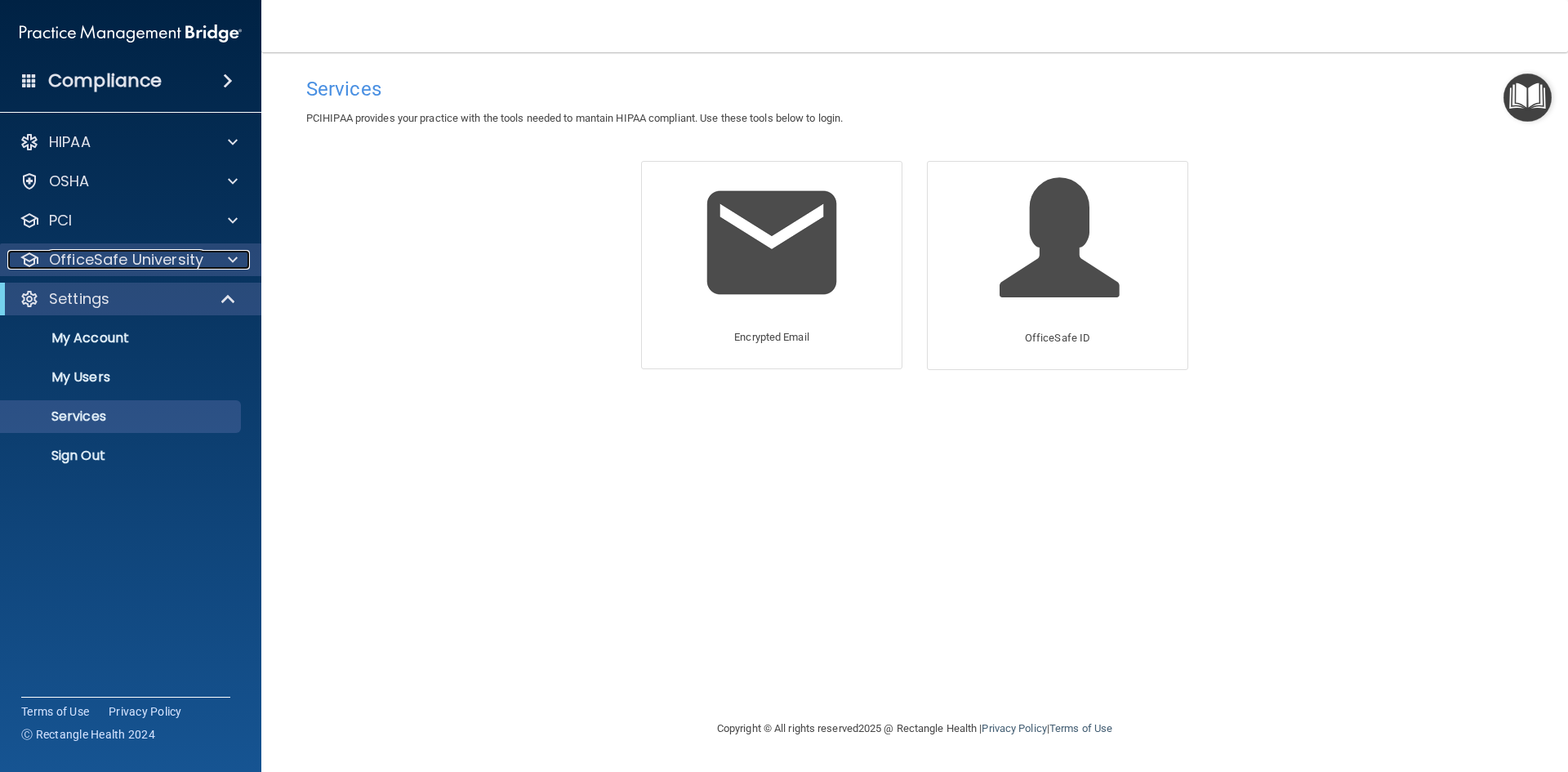
click at [172, 261] on p "OfficeSafe University" at bounding box center [126, 260] width 155 height 20
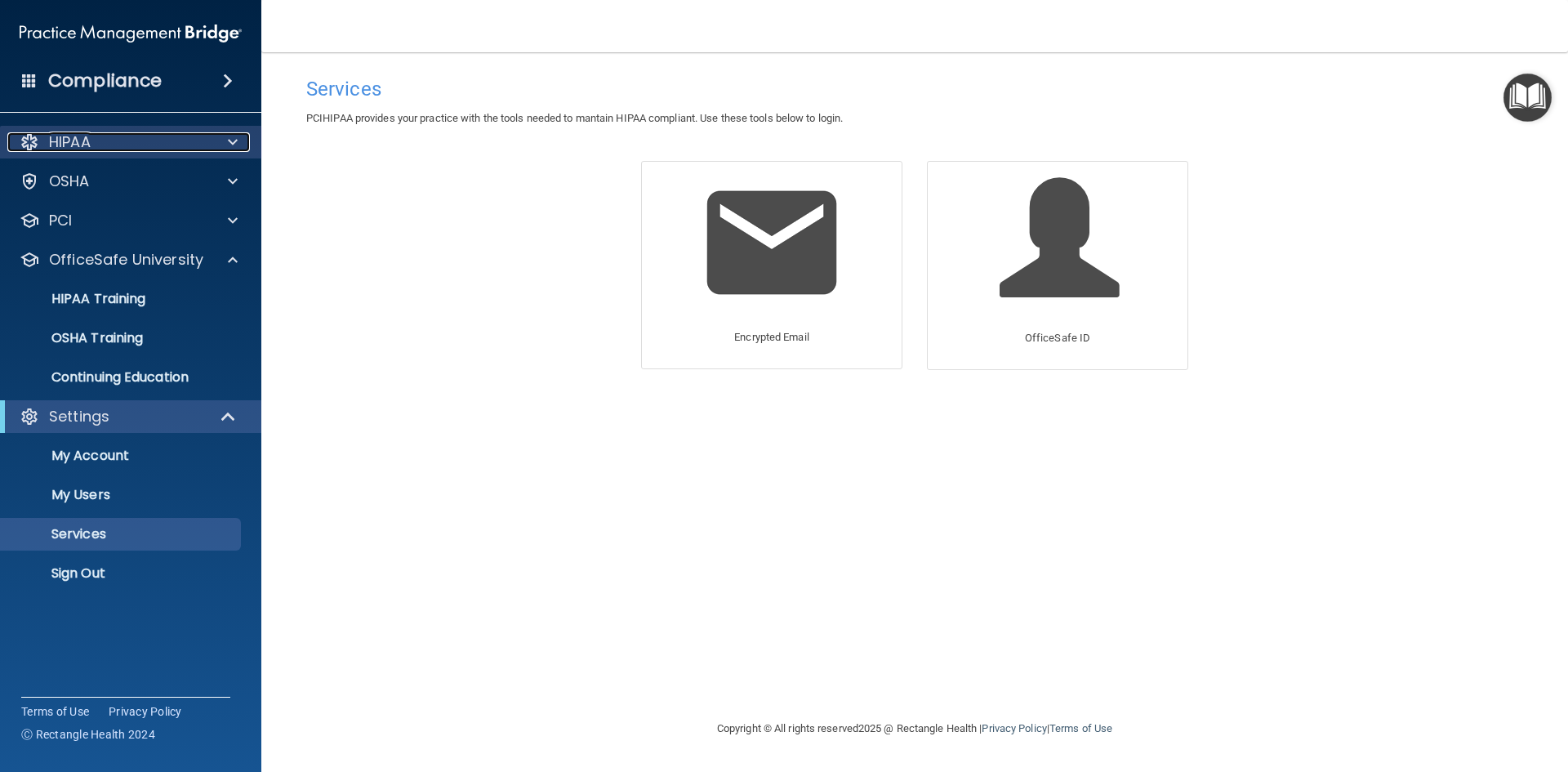
click at [90, 136] on p "HIPAA" at bounding box center [69, 142] width 41 height 20
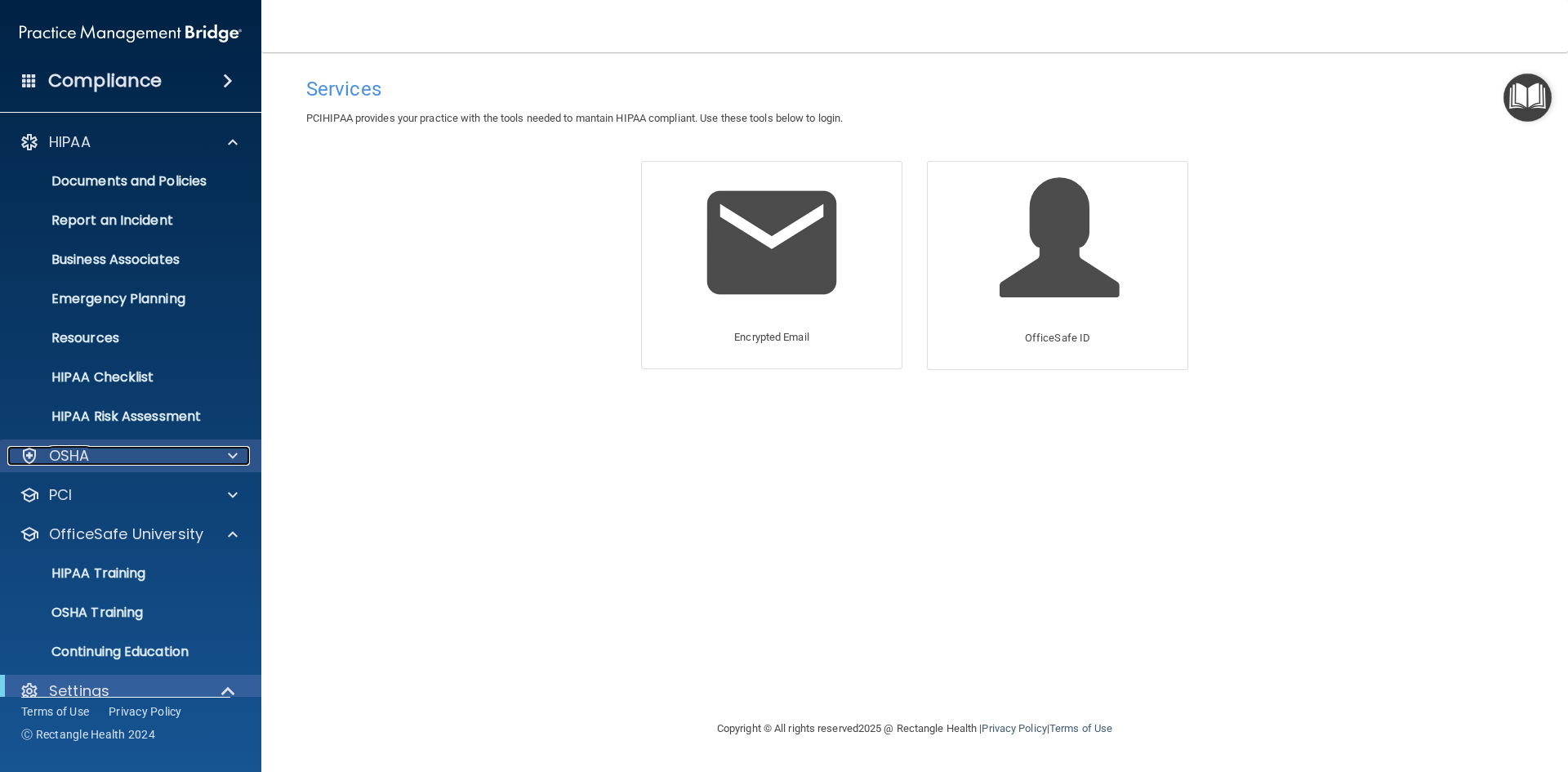
click at [112, 453] on div "OSHA" at bounding box center [108, 456] width 203 height 20
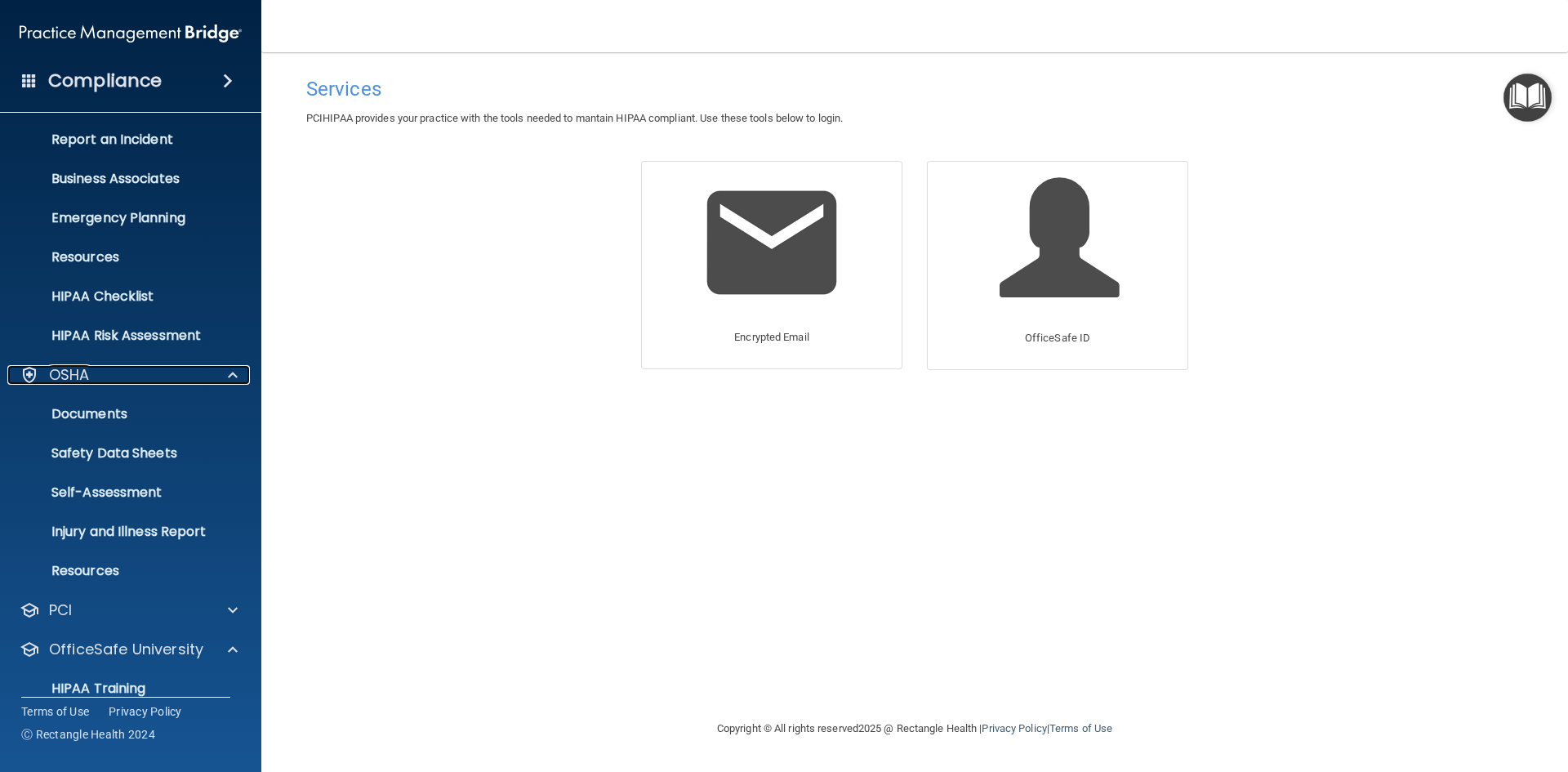
scroll to position [82, 0]
click at [136, 454] on p "Safety Data Sheets" at bounding box center [122, 453] width 223 height 17
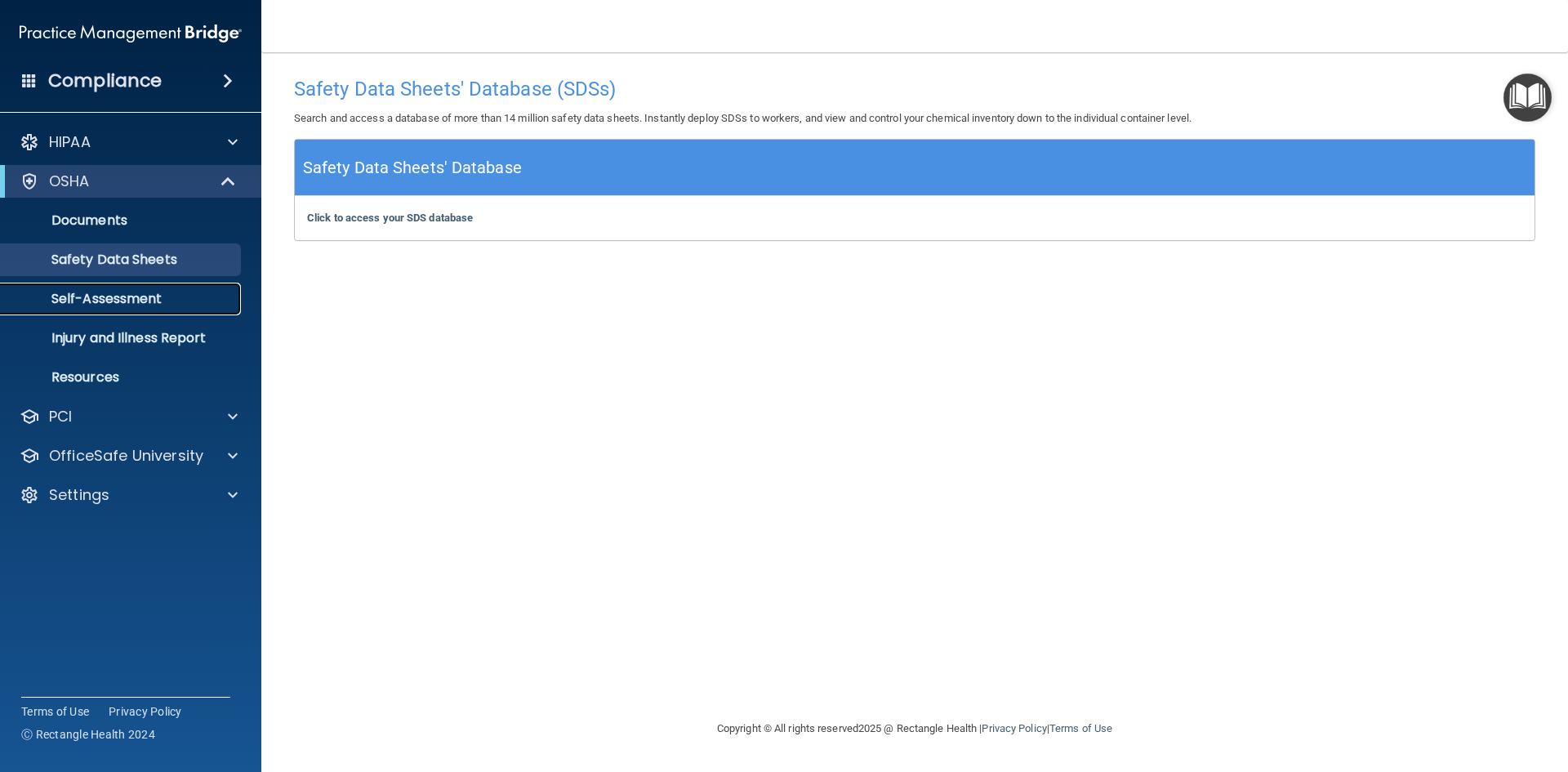
click at [109, 295] on p "Self-Assessment" at bounding box center [122, 299] width 223 height 17
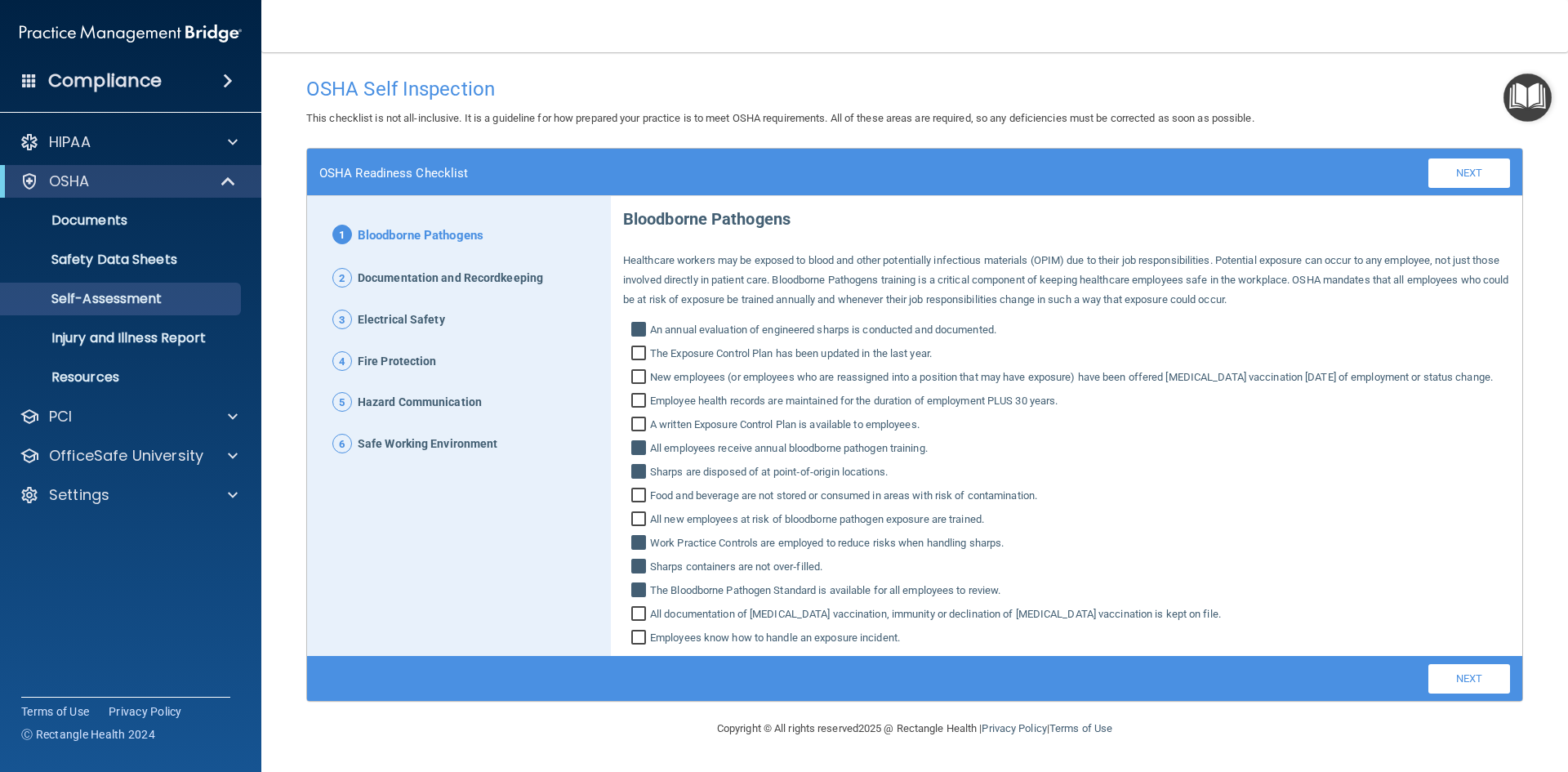
click at [633, 506] on input "Food and beverage are not stored or consumed in areas with risk of contaminatio…" at bounding box center [640, 497] width 19 height 17
checkbox input "true"
click at [640, 521] on input "All new employees at risk of bloodborne pathogen exposure are trained." at bounding box center [640, 521] width 19 height 17
checkbox input "true"
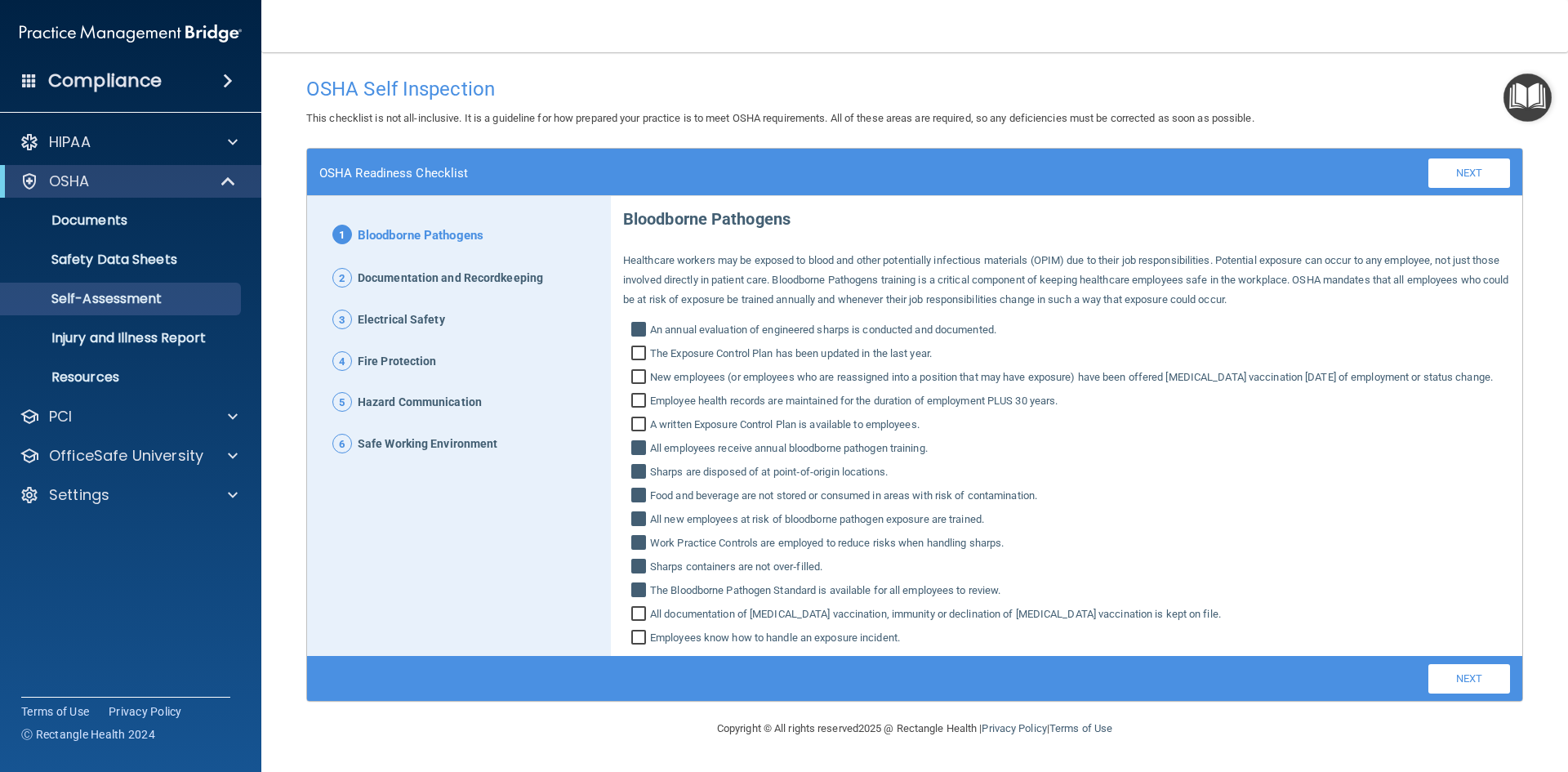
click at [638, 647] on input "Employees know how to handle an exposure incident." at bounding box center [640, 640] width 19 height 17
checkbox input "true"
click at [1452, 693] on link "Next" at bounding box center [1469, 679] width 82 height 30
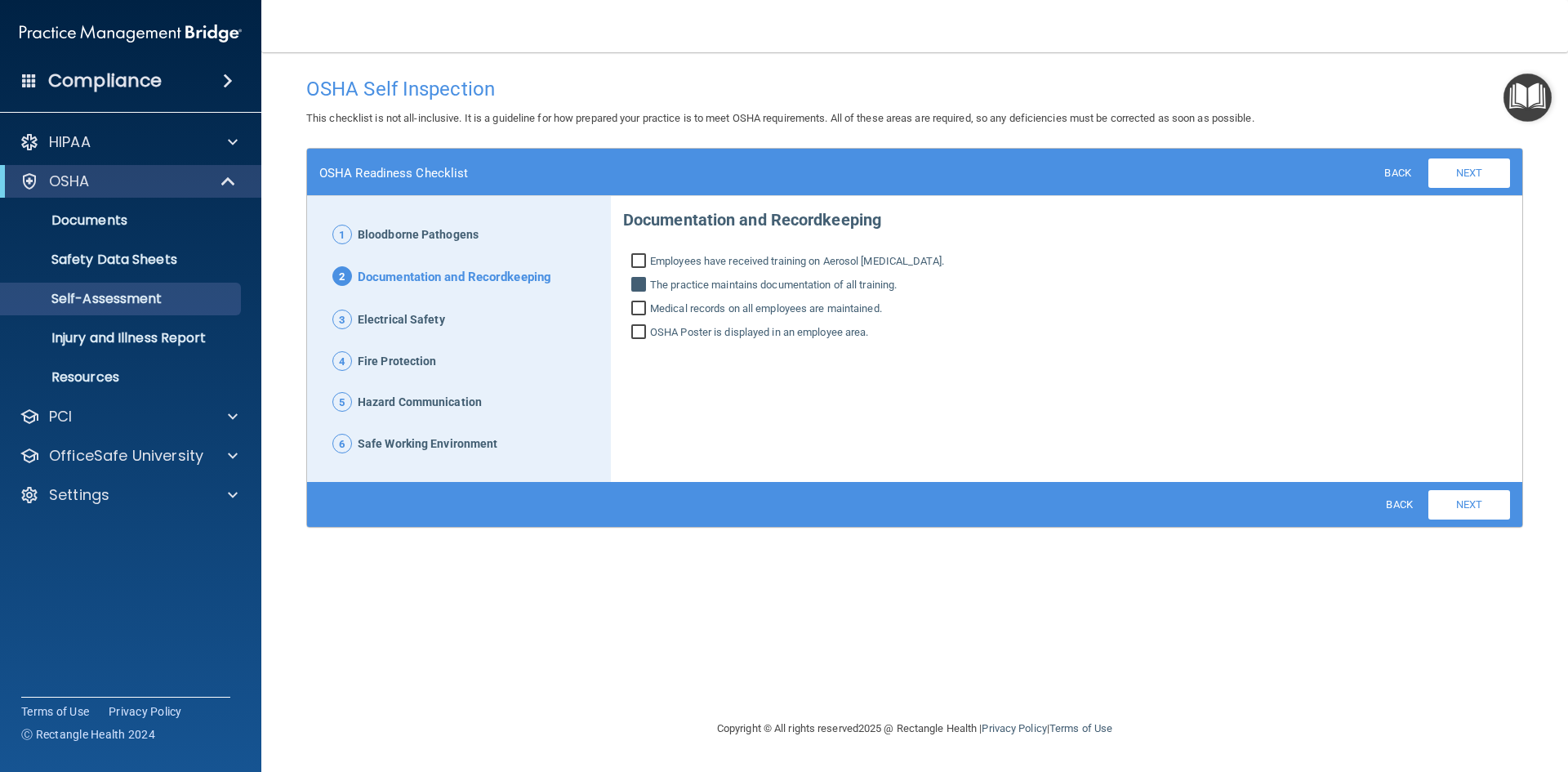
click at [639, 310] on input "Medical records on all employees are maintained." at bounding box center [640, 310] width 19 height 17
checkbox input "true"
click at [640, 333] on input "OSHA Poster is displayed in an employee area." at bounding box center [640, 334] width 19 height 17
checkbox input "true"
click at [1456, 504] on link "Next" at bounding box center [1469, 505] width 82 height 30
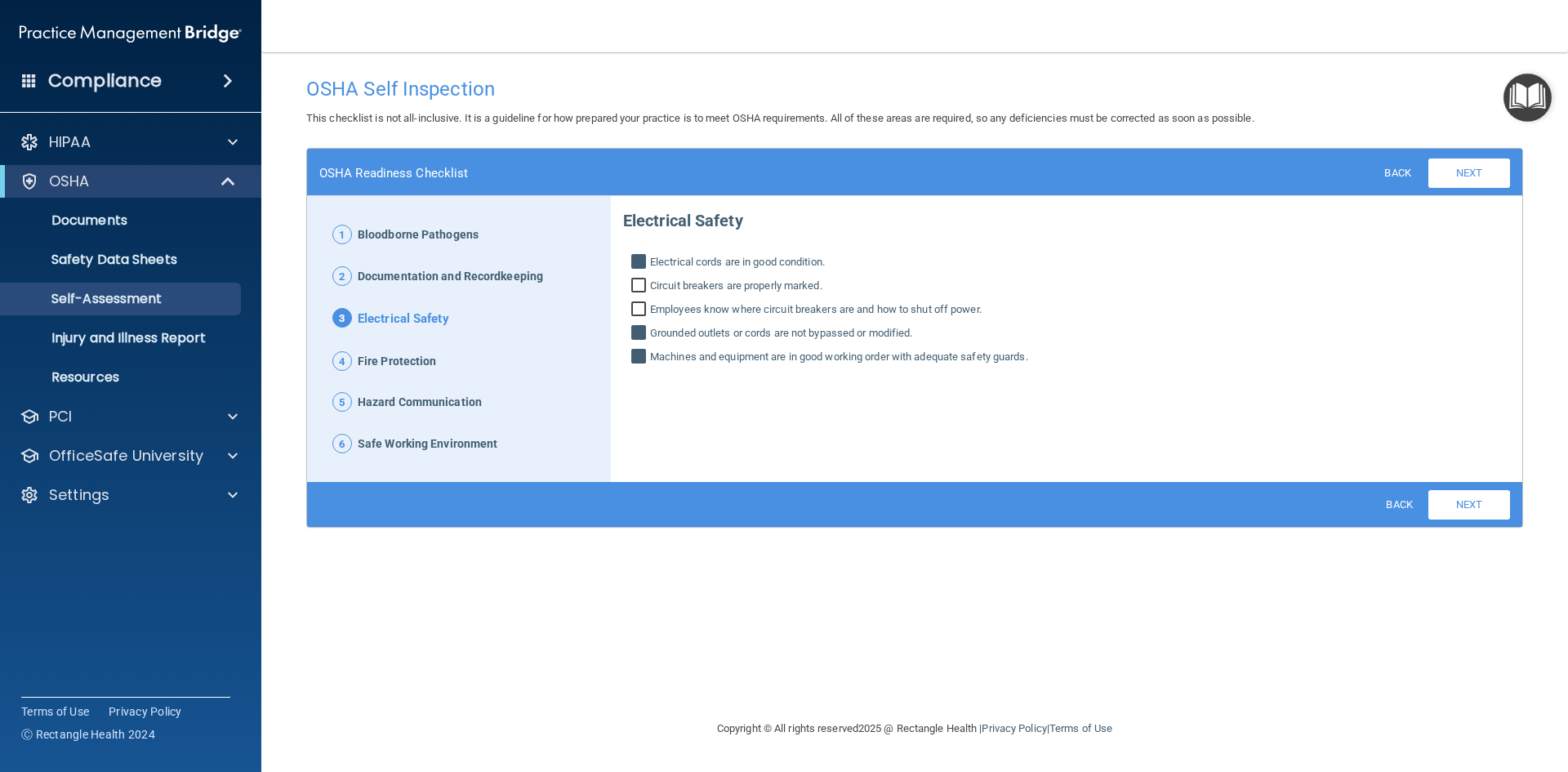
click at [638, 285] on input "Circuit breakers are properly marked." at bounding box center [640, 288] width 19 height 17
checkbox input "true"
click at [639, 309] on input "Employees know where circuit breakers are and how to shut off power." at bounding box center [640, 311] width 19 height 17
checkbox input "true"
click at [1495, 511] on link "Next" at bounding box center [1469, 505] width 82 height 30
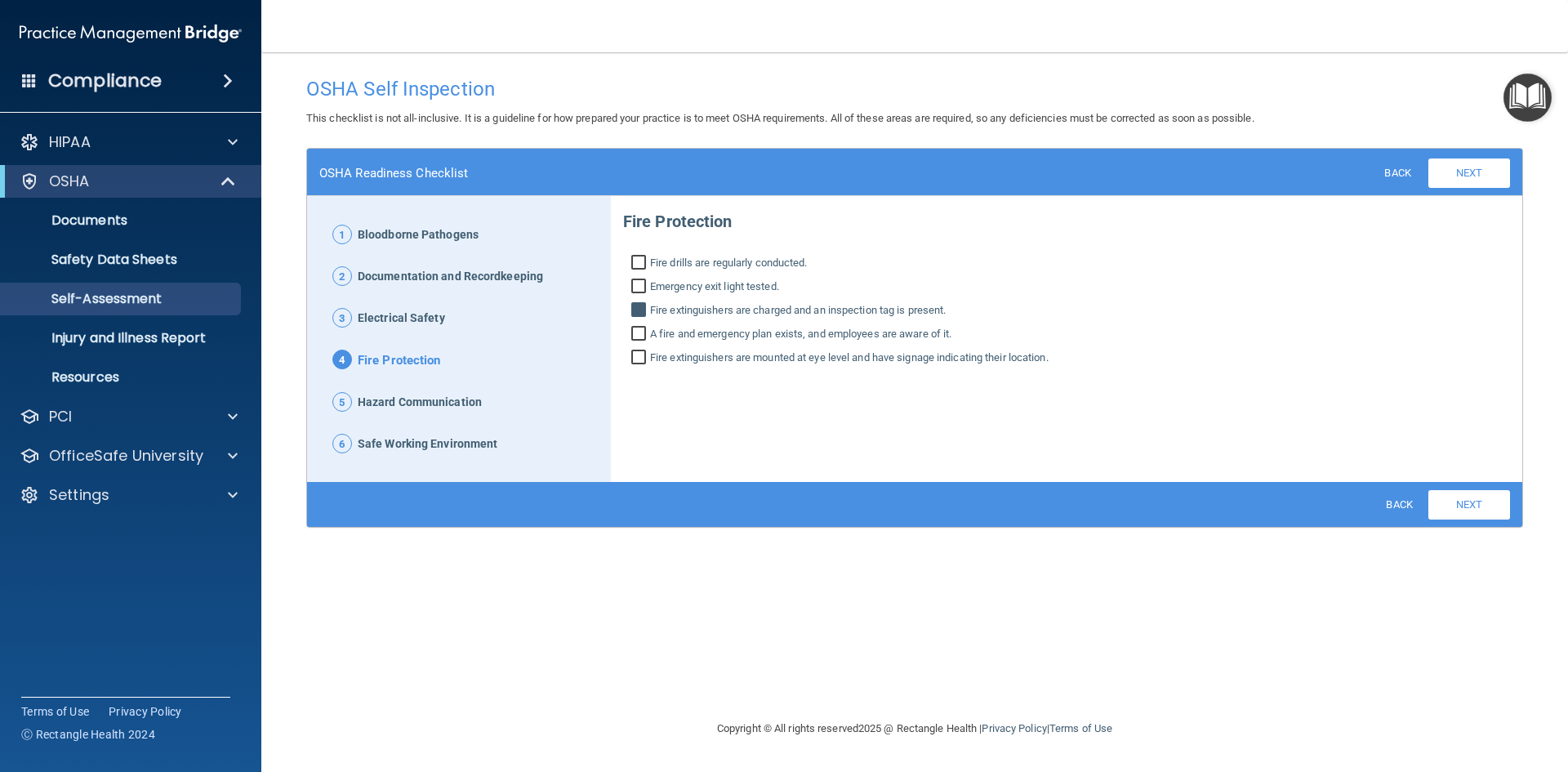
click at [642, 260] on input "Fire drills are regularly conducted." at bounding box center [640, 265] width 19 height 17
checkbox input "true"
click at [637, 334] on input "A fire and emergency plan exists, and employees are aware of it." at bounding box center [640, 336] width 19 height 17
checkbox input "true"
click at [634, 358] on input "Fire extinguishers are mounted at eye level and have signage indicating their l…" at bounding box center [640, 360] width 19 height 17
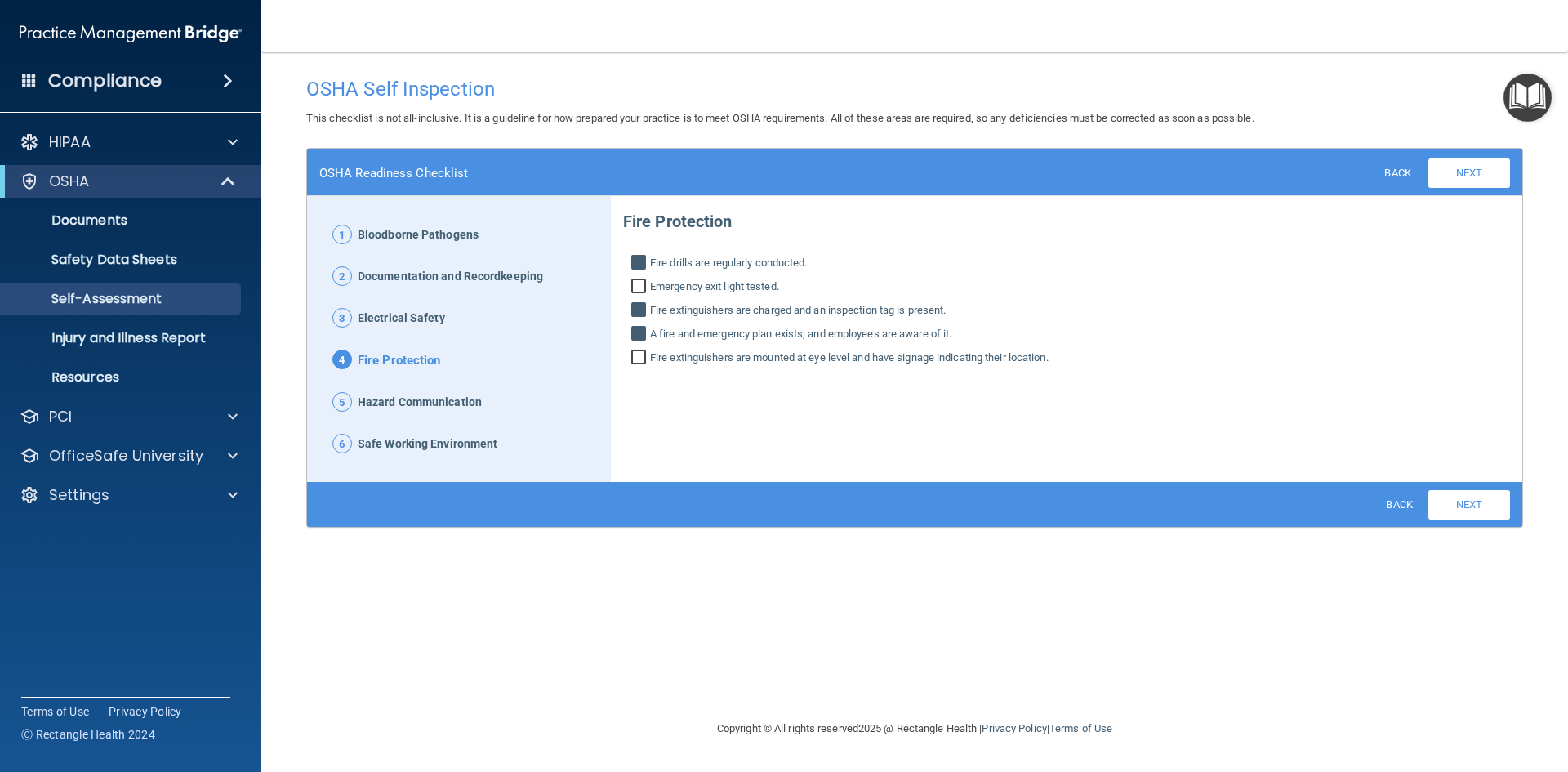
checkbox input "true"
click at [1452, 502] on link "Next" at bounding box center [1469, 505] width 82 height 30
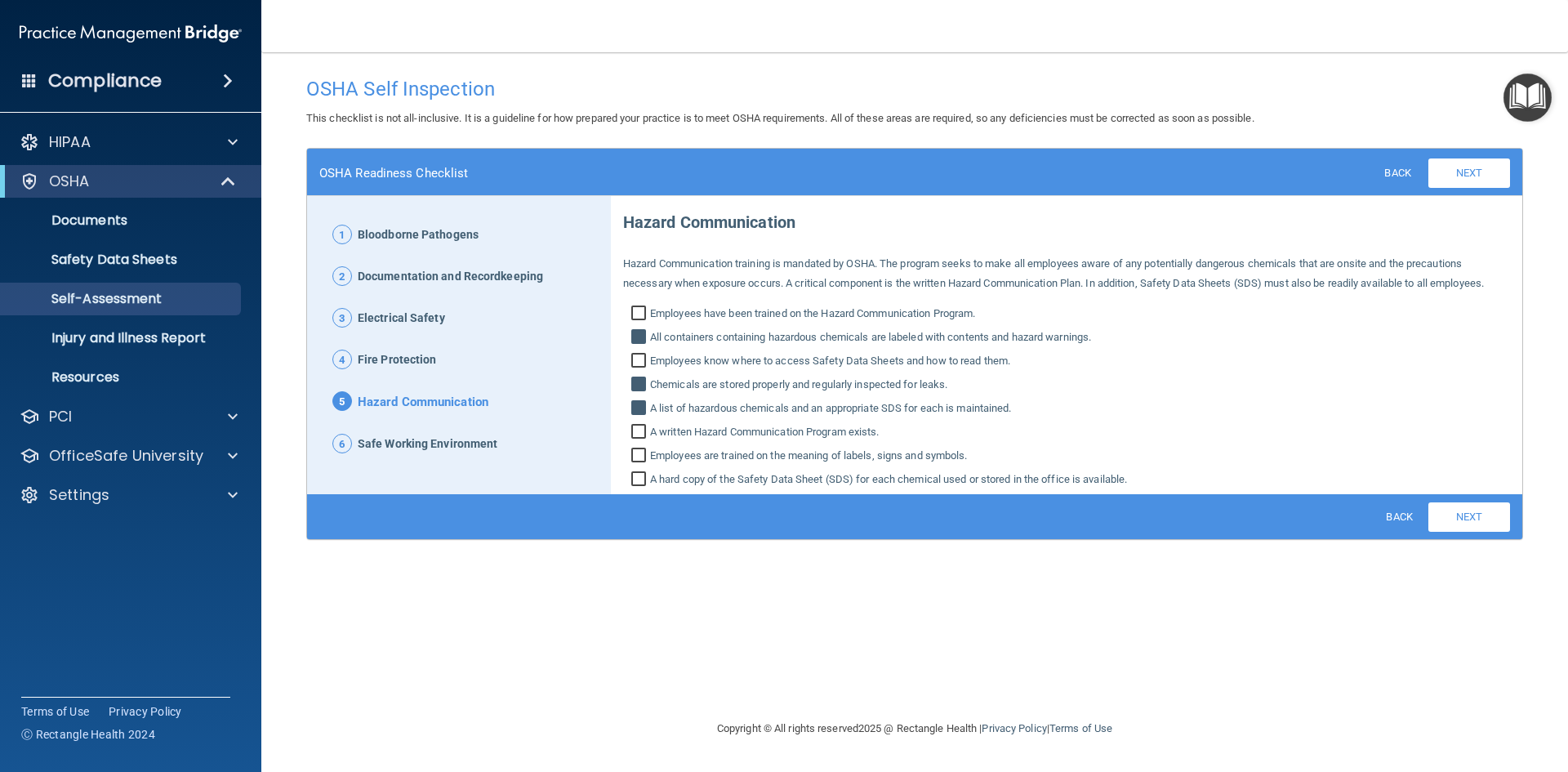
click at [633, 455] on input "Employees are trained on the meaning of labels, signs and symbols." at bounding box center [640, 458] width 19 height 17
checkbox input "true"
click at [1458, 522] on link "Next" at bounding box center [1469, 517] width 82 height 30
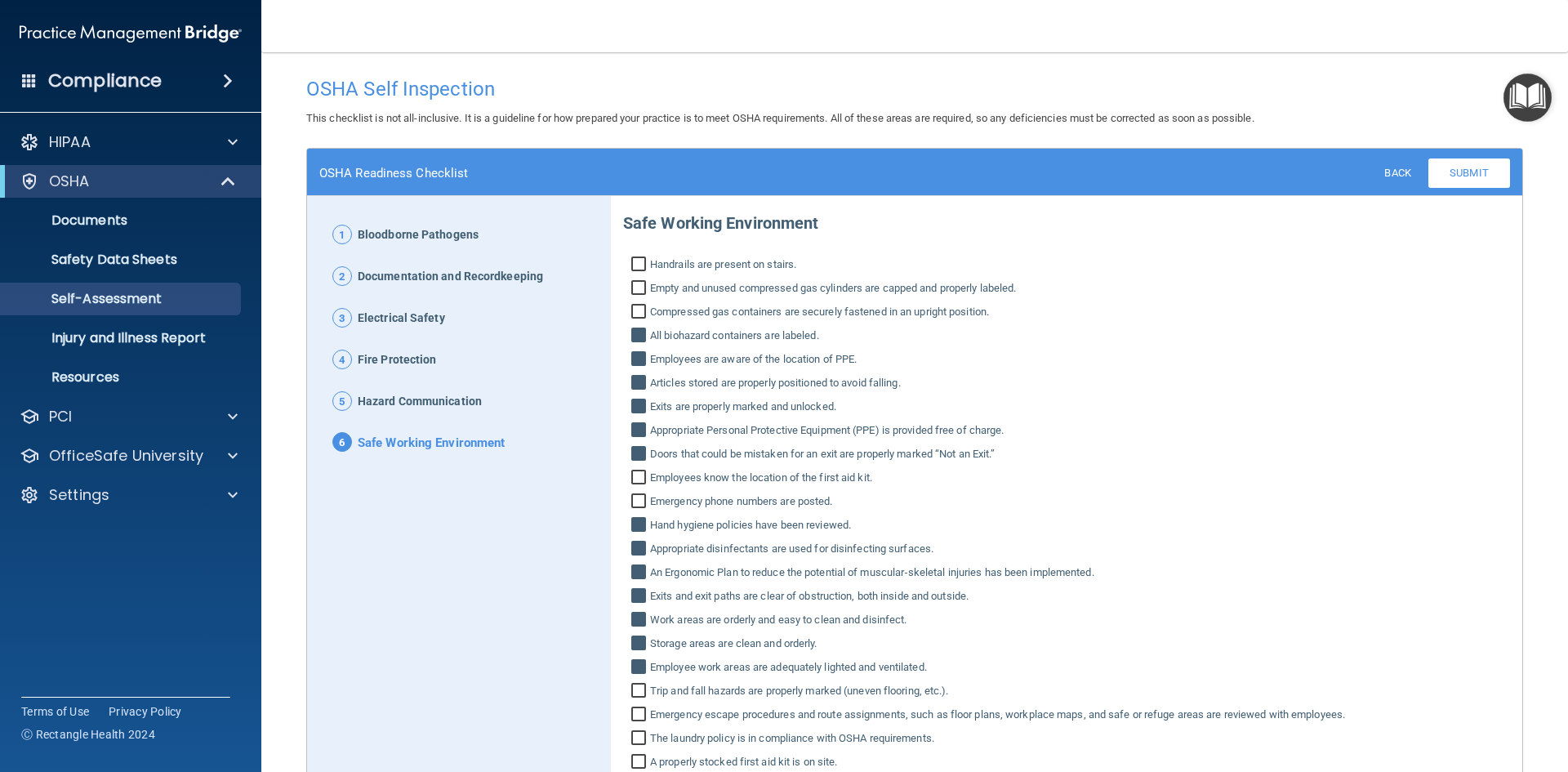
scroll to position [82, 0]
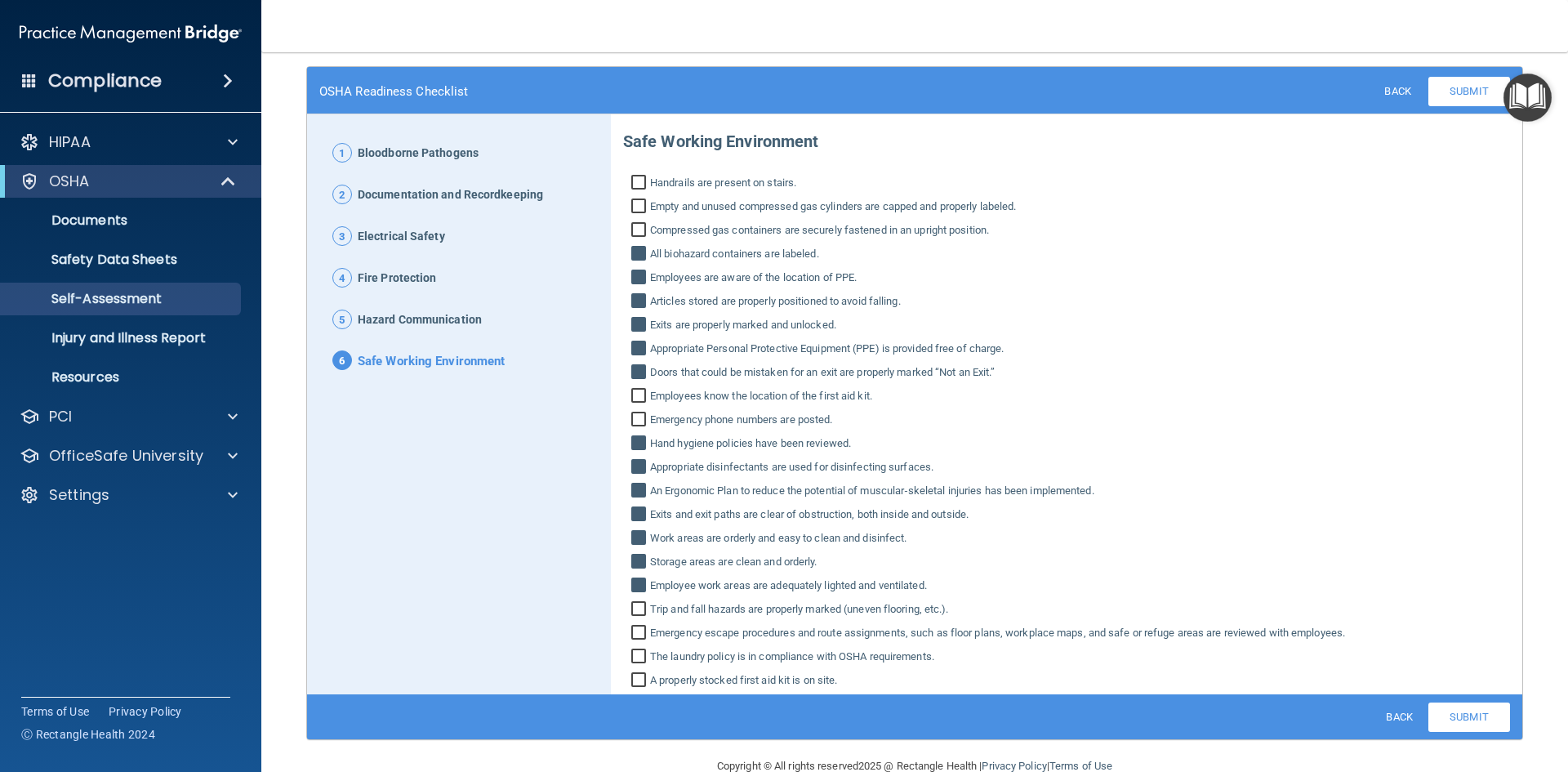
click at [632, 609] on input "Trip and fall hazards are properly marked (uneven flooring, etc.)." at bounding box center [640, 611] width 19 height 17
checkbox input "true"
click at [633, 635] on input "Emergency escape procedures and route assignments, such as floor plans, workpla…" at bounding box center [640, 635] width 19 height 17
checkbox input "true"
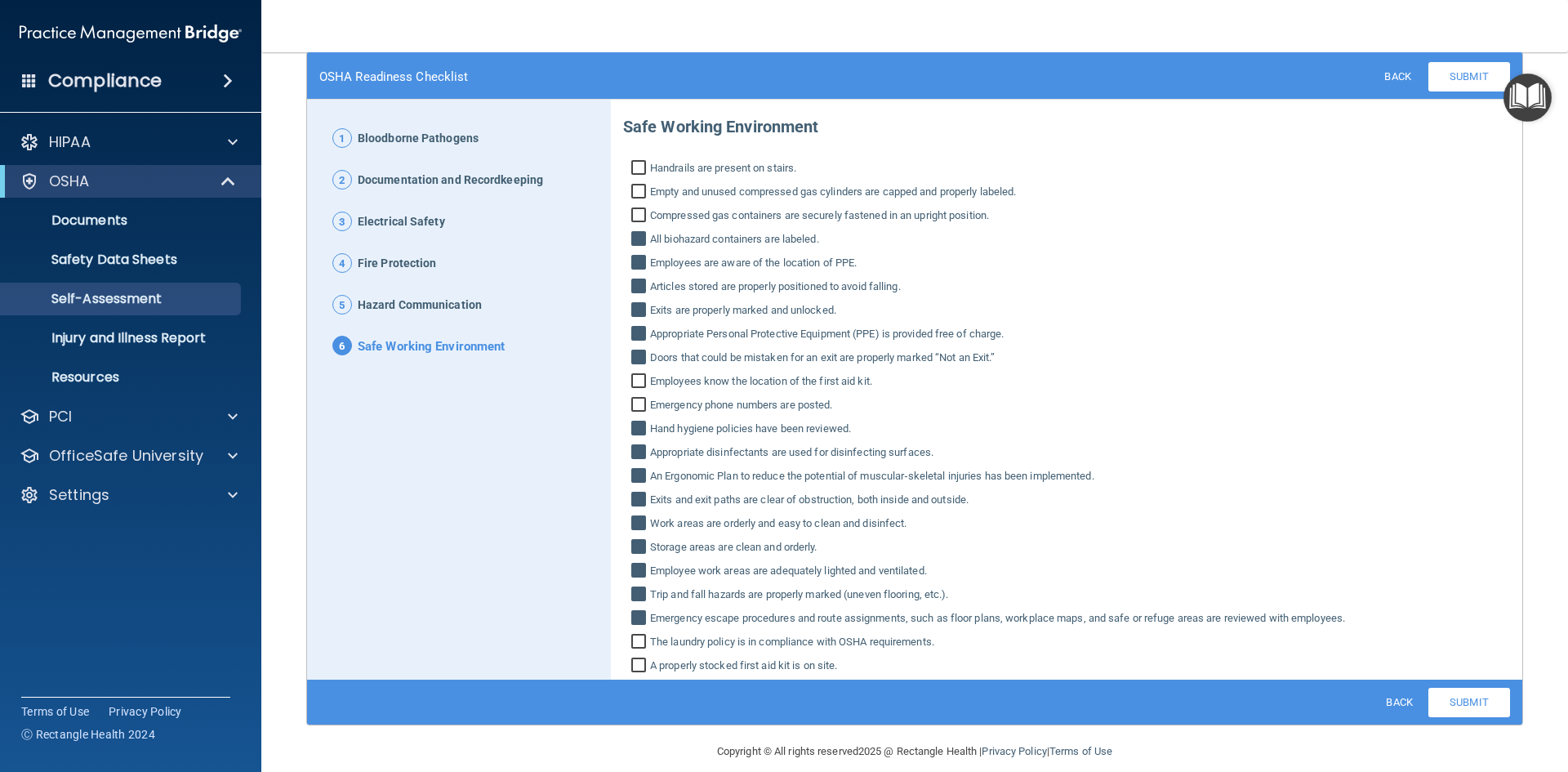
scroll to position [115, 0]
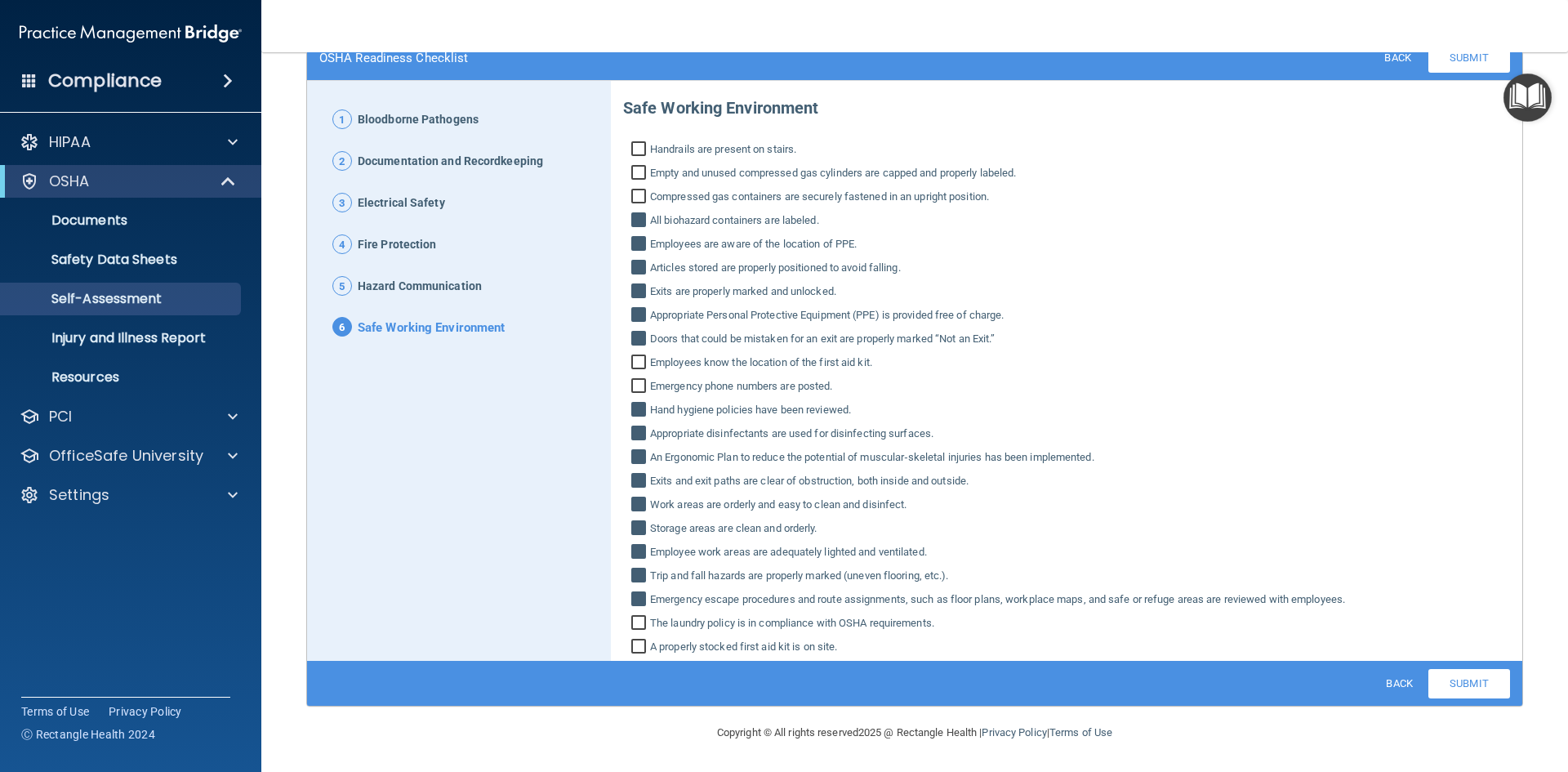
click at [634, 620] on input "The laundry policy is in compliance with OSHA requirements." at bounding box center [640, 625] width 19 height 17
checkbox input "true"
click at [1441, 688] on link "Submit" at bounding box center [1469, 684] width 82 height 30
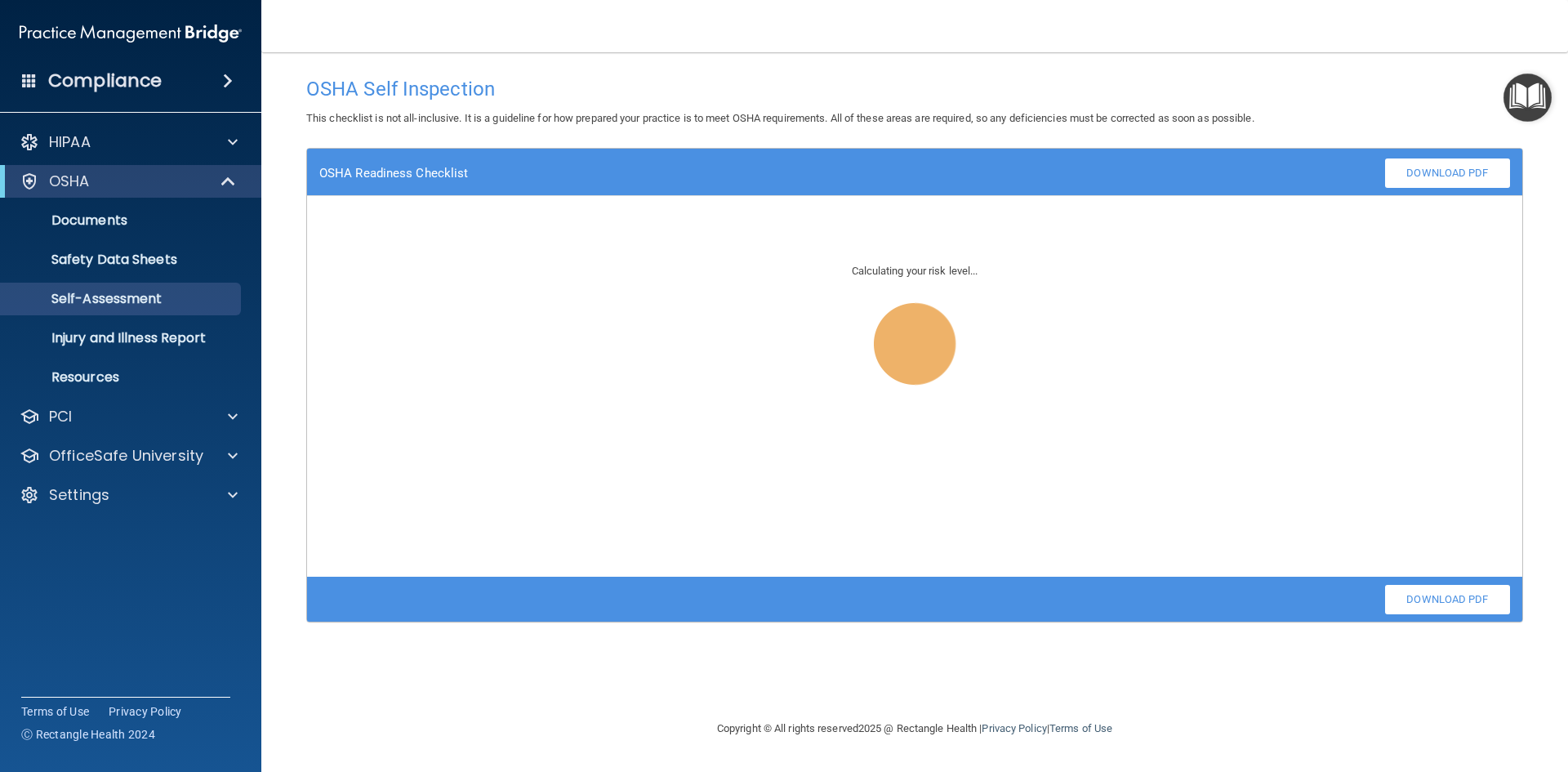
scroll to position [0, 0]
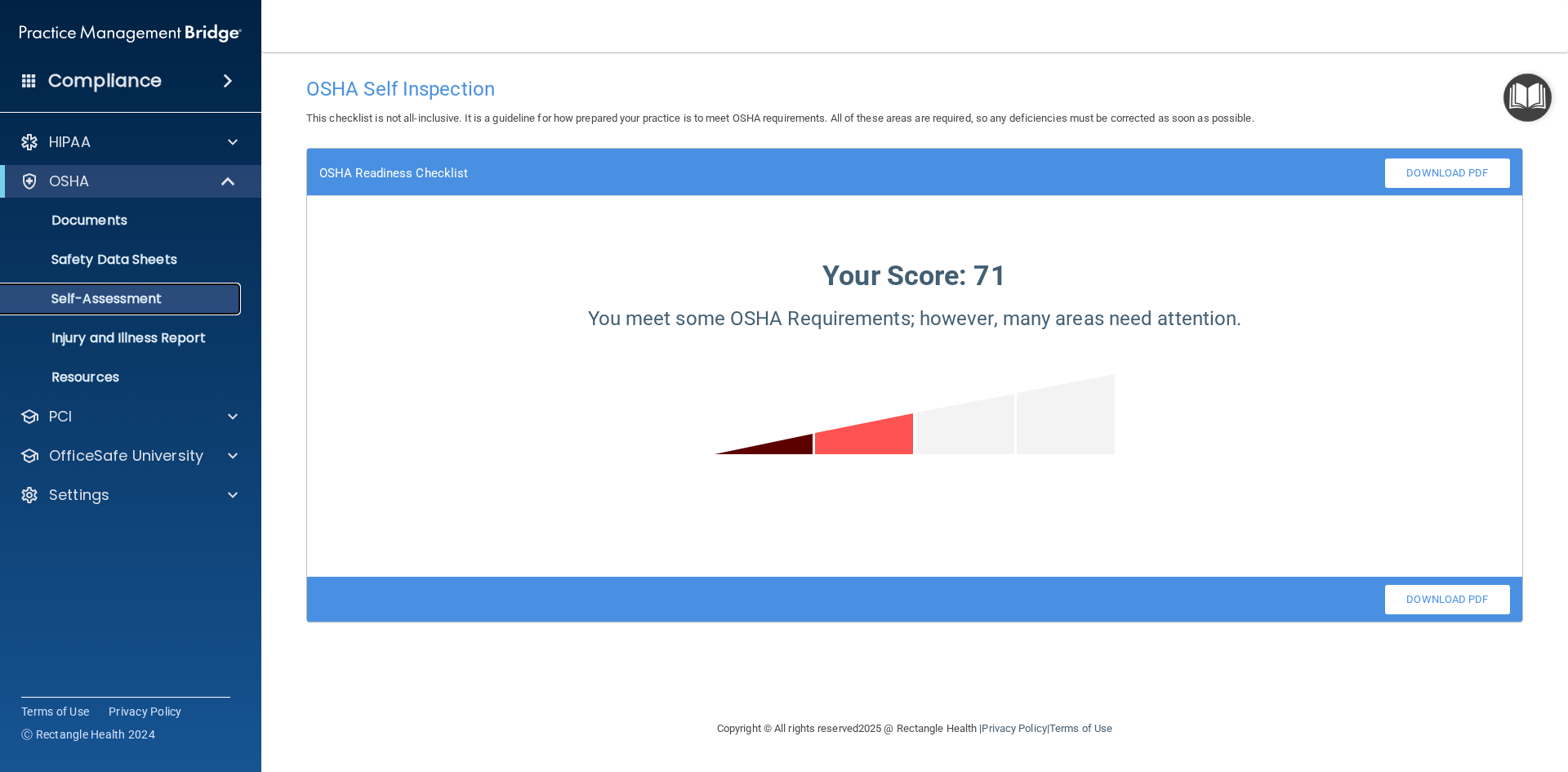
click at [148, 294] on p "Self-Assessment" at bounding box center [122, 299] width 223 height 17
click at [147, 255] on p "Safety Data Sheets" at bounding box center [122, 260] width 223 height 17
